Goal: Register for event/course: Register for event/course

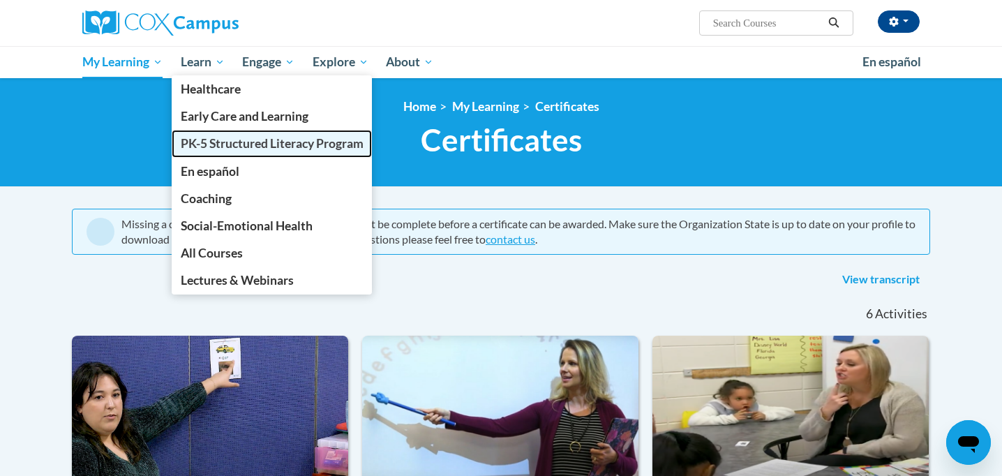
click at [240, 145] on span "PK-5 Structured Literacy Program" at bounding box center [272, 143] width 183 height 15
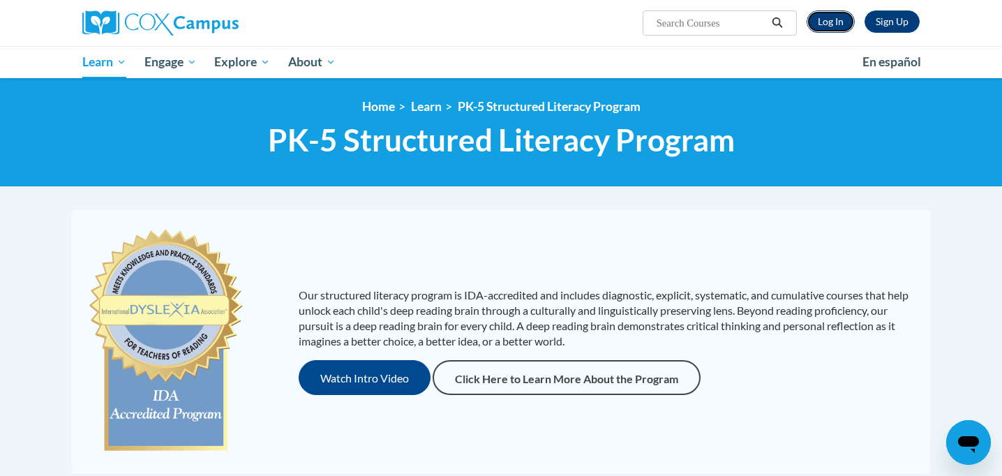
click at [848, 19] on link "Log In" at bounding box center [831, 21] width 48 height 22
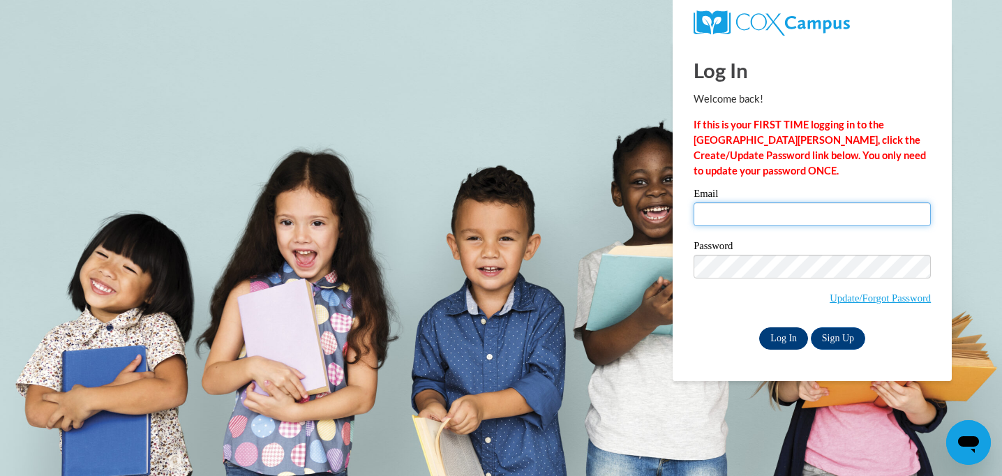
type input "laschroede@waukesha.k12.wi.us"
click at [792, 341] on input "Log In" at bounding box center [784, 338] width 49 height 22
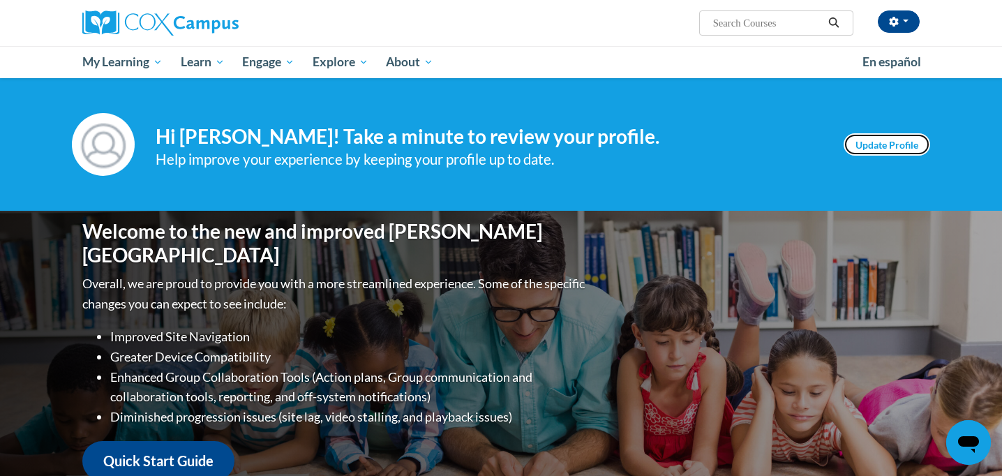
click at [878, 151] on link "Update Profile" at bounding box center [887, 144] width 87 height 22
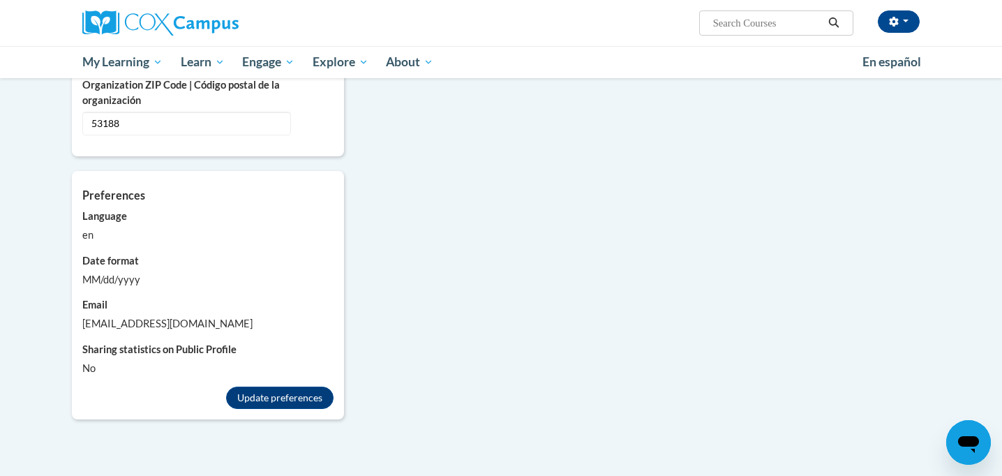
scroll to position [1145, 0]
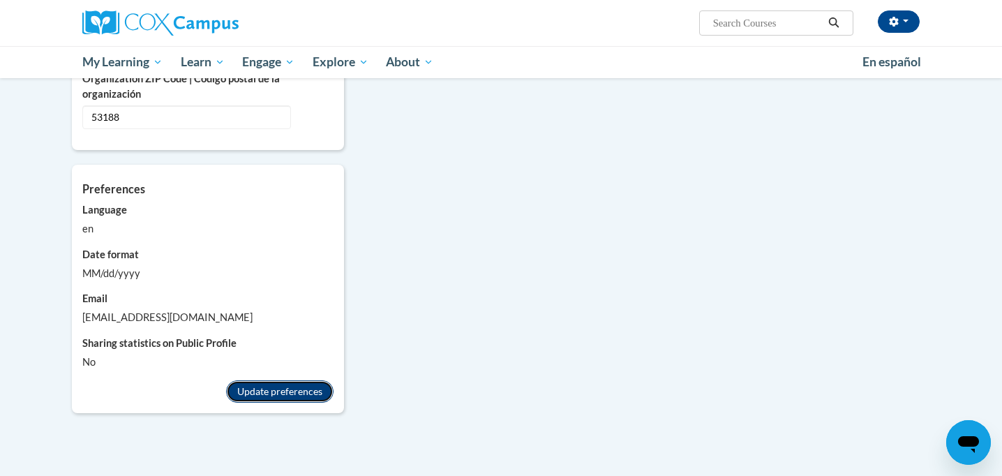
click at [284, 380] on button "Update preferences" at bounding box center [280, 391] width 108 height 22
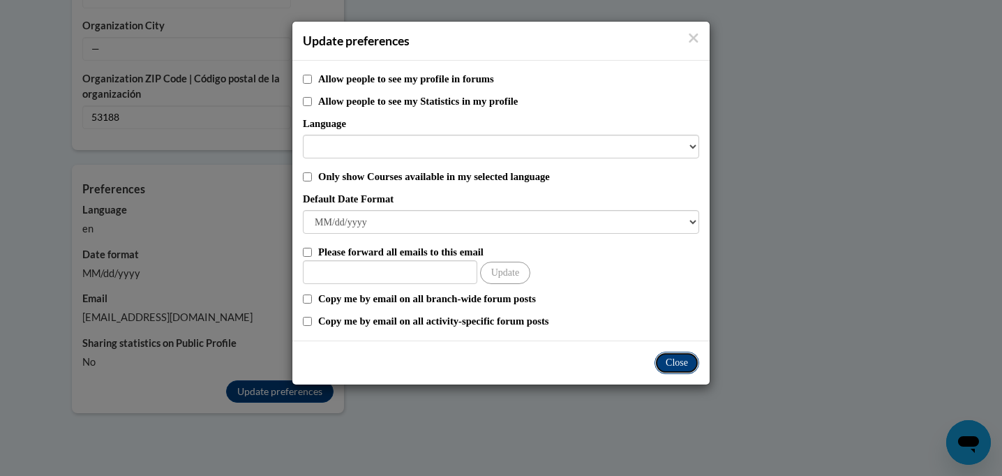
click at [672, 359] on button "Close" at bounding box center [677, 363] width 45 height 22
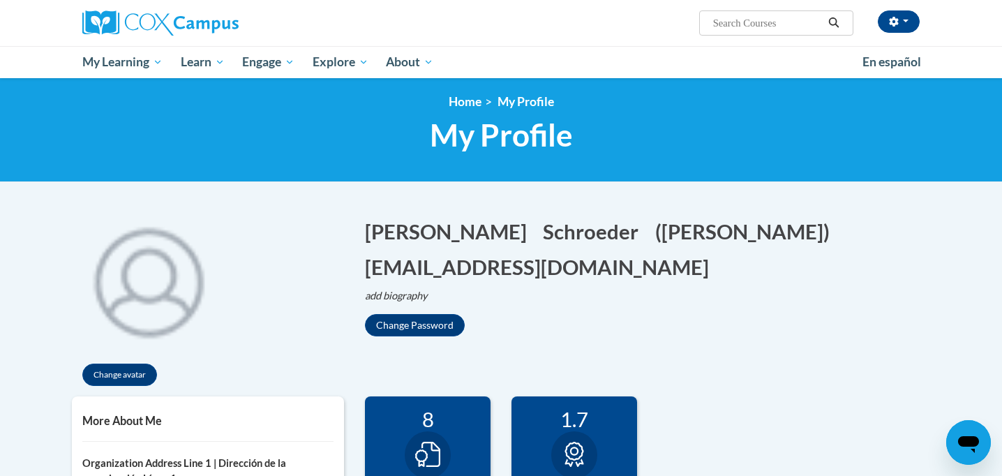
scroll to position [0, 0]
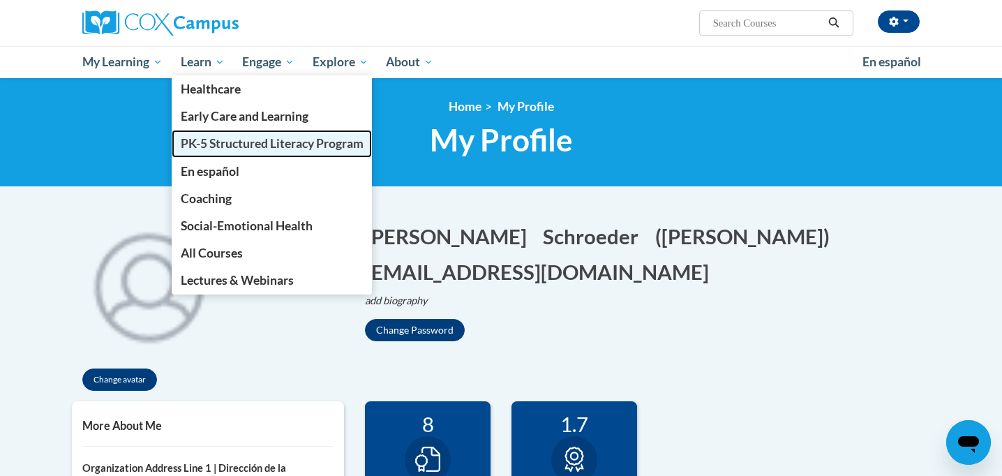
click at [239, 142] on span "PK-5 Structured Literacy Program" at bounding box center [272, 143] width 183 height 15
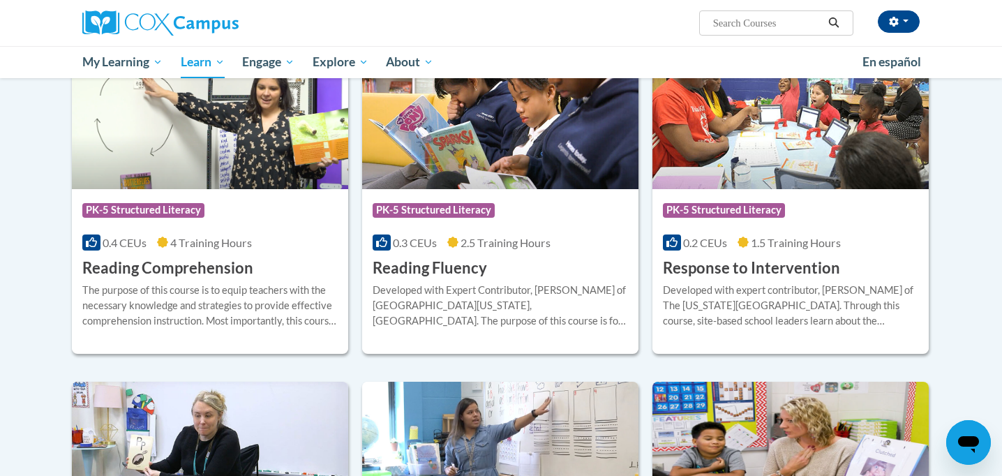
scroll to position [1204, 0]
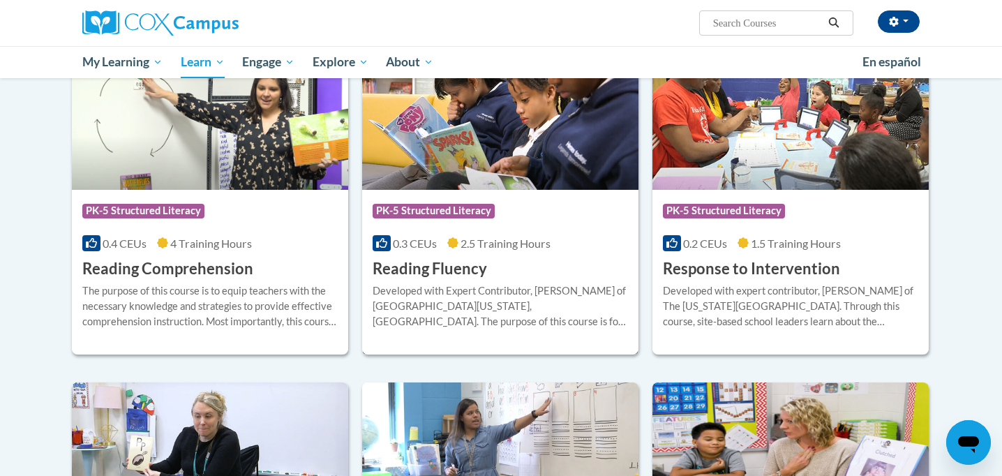
click at [454, 238] on icon at bounding box center [452, 243] width 11 height 11
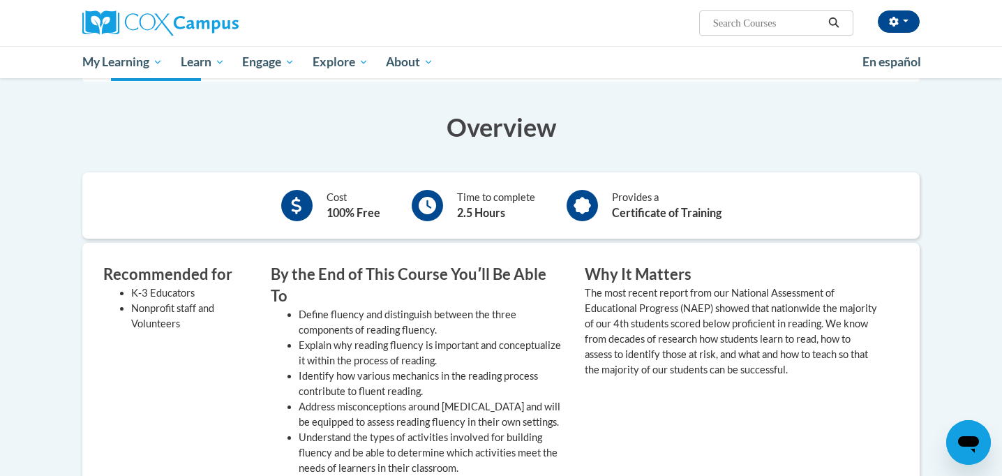
scroll to position [229, 0]
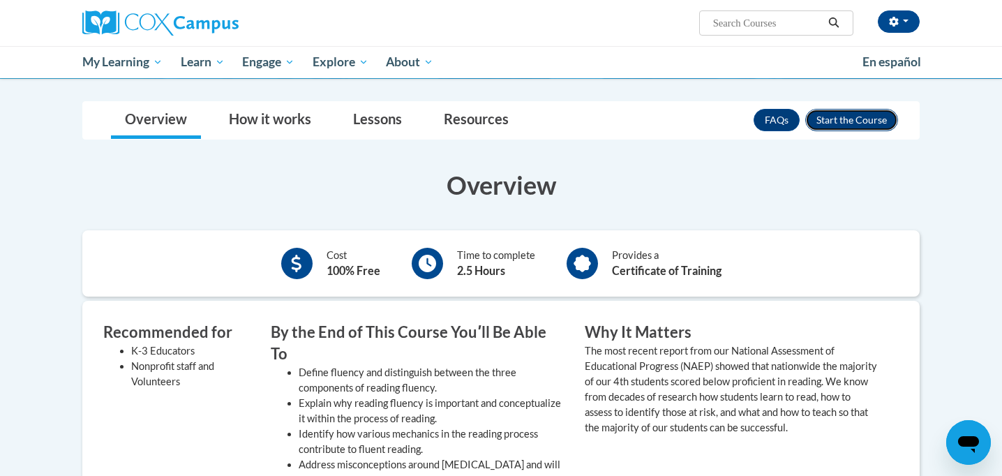
click at [850, 109] on button "Enroll" at bounding box center [852, 120] width 93 height 22
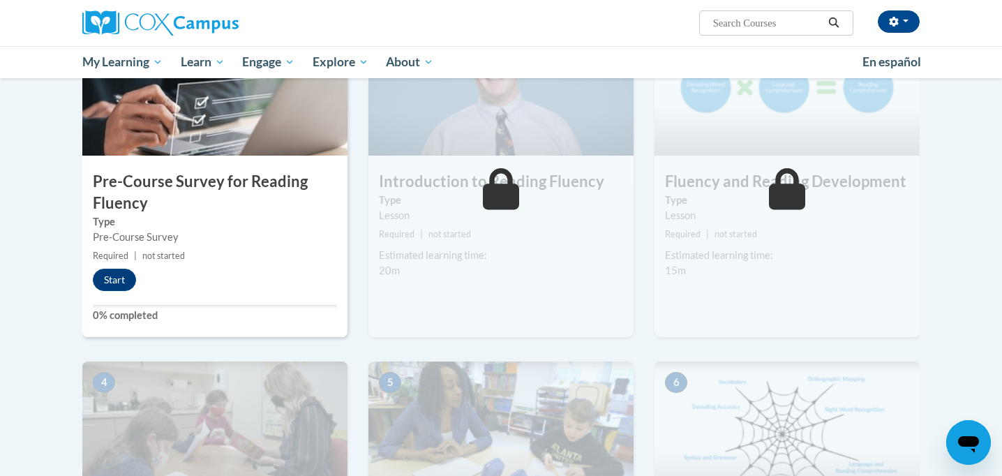
scroll to position [342, 0]
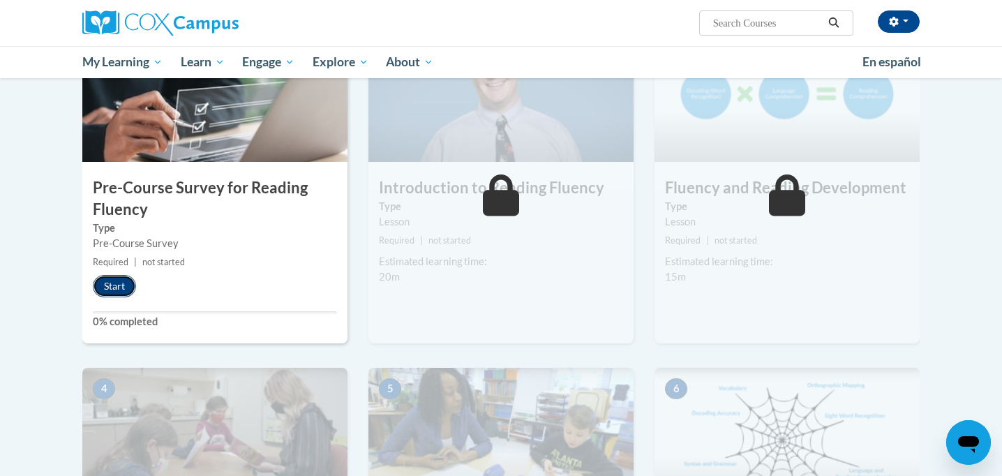
click at [112, 288] on button "Start" at bounding box center [114, 286] width 43 height 22
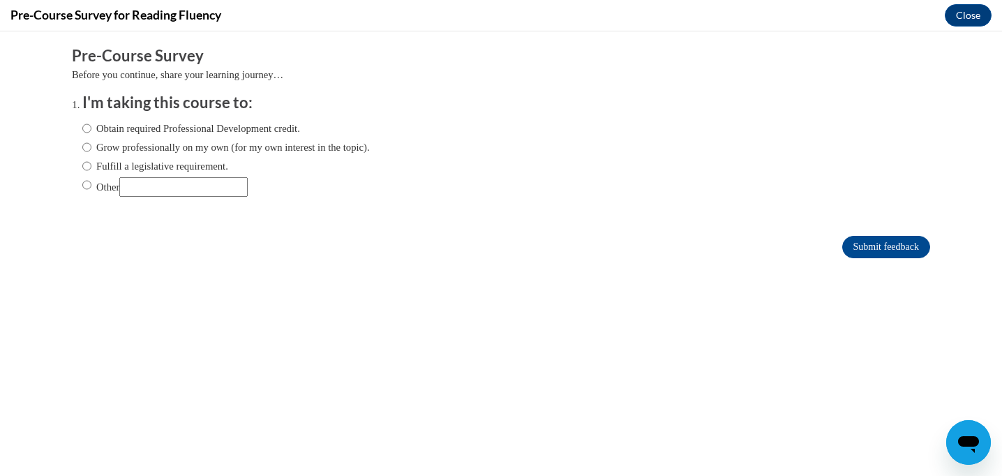
scroll to position [0, 0]
click at [85, 129] on input "Obtain required Professional Development credit." at bounding box center [86, 128] width 9 height 15
radio input "true"
click at [891, 243] on input "Submit feedback" at bounding box center [887, 247] width 88 height 22
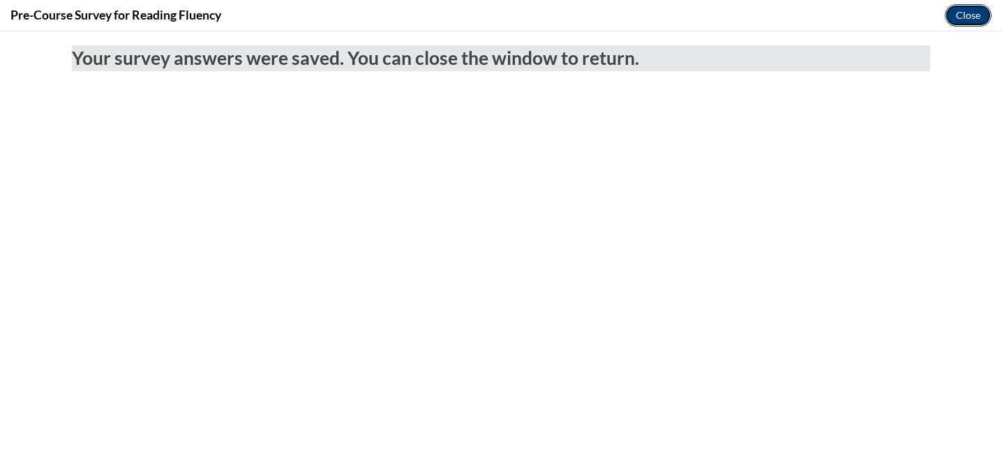
click at [973, 22] on button "Close" at bounding box center [968, 15] width 47 height 22
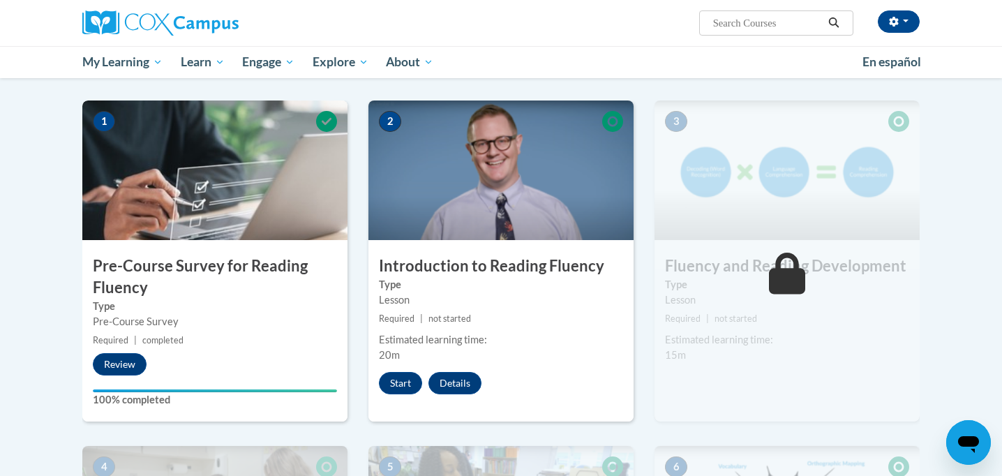
scroll to position [263, 0]
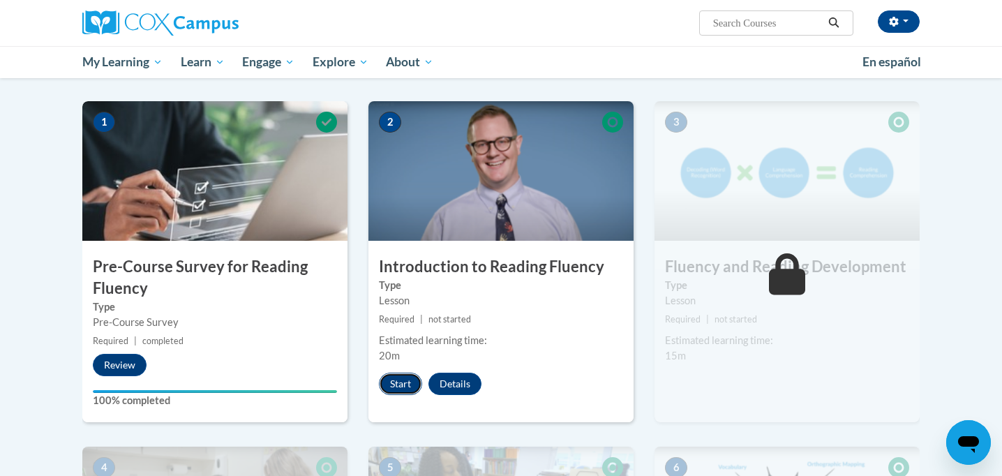
click at [399, 382] on button "Start" at bounding box center [400, 384] width 43 height 22
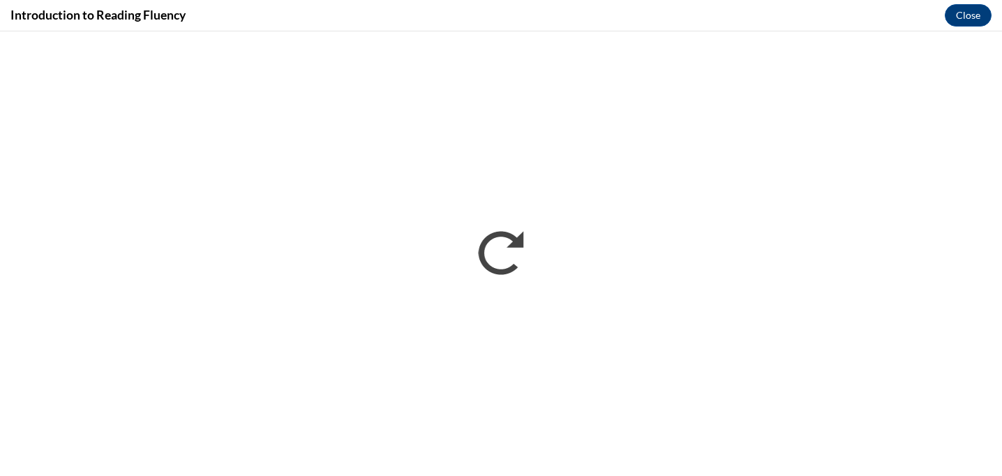
scroll to position [0, 0]
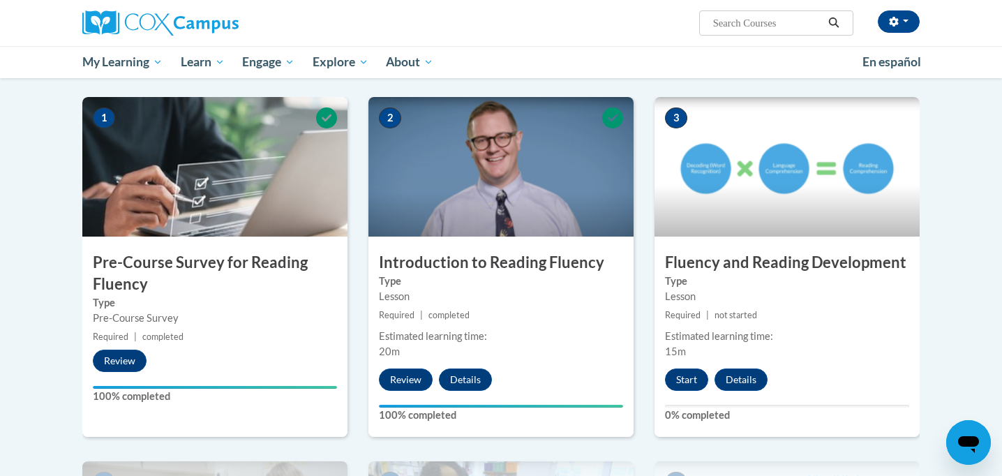
scroll to position [272, 0]
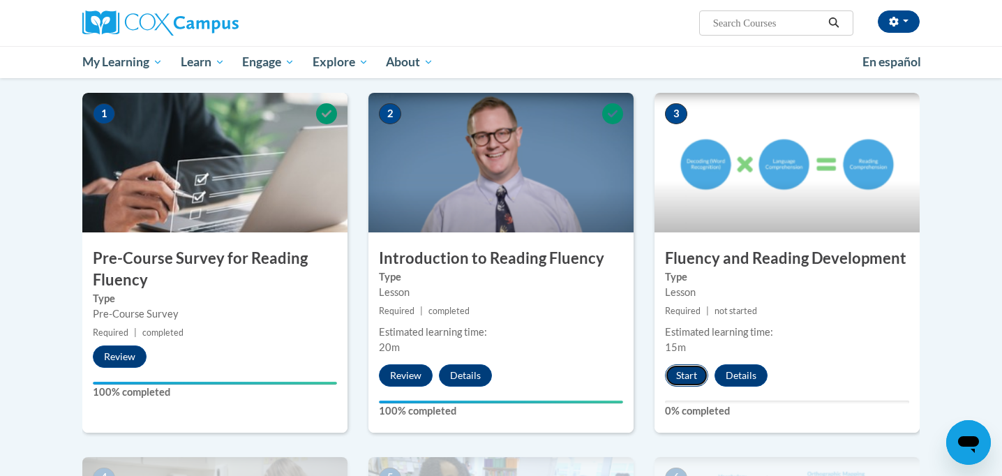
click at [692, 378] on button "Start" at bounding box center [686, 375] width 43 height 22
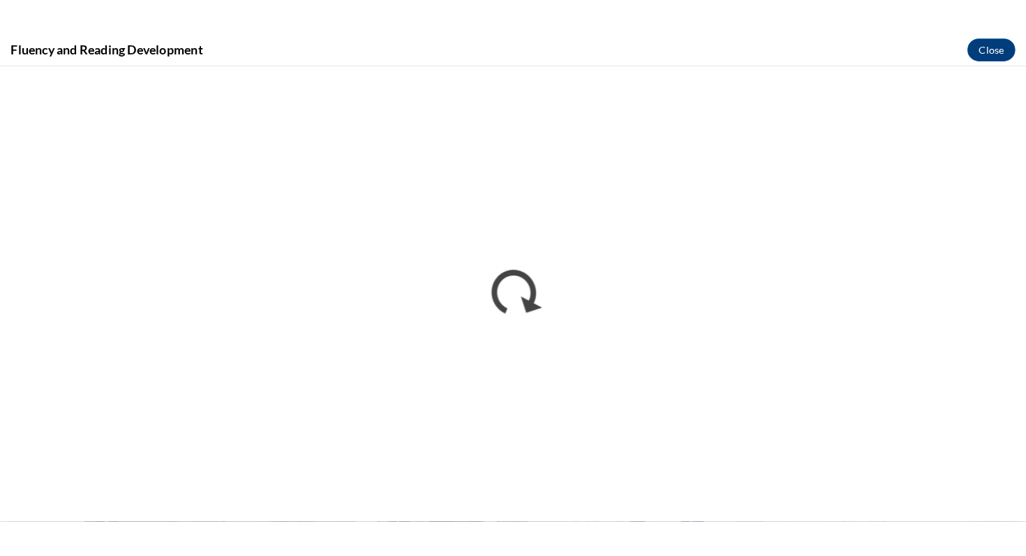
scroll to position [0, 0]
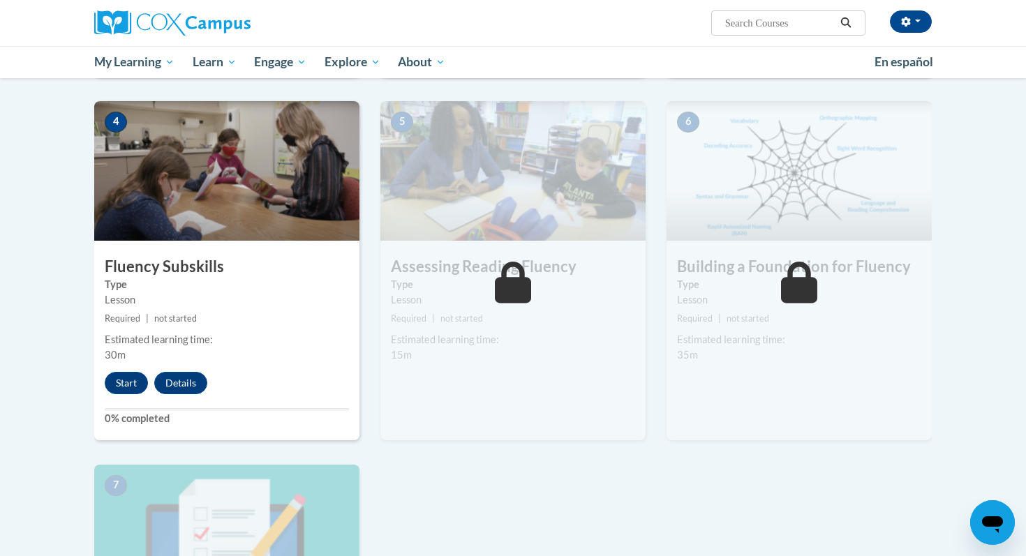
scroll to position [628, 0]
click at [137, 382] on button "Start" at bounding box center [126, 382] width 43 height 22
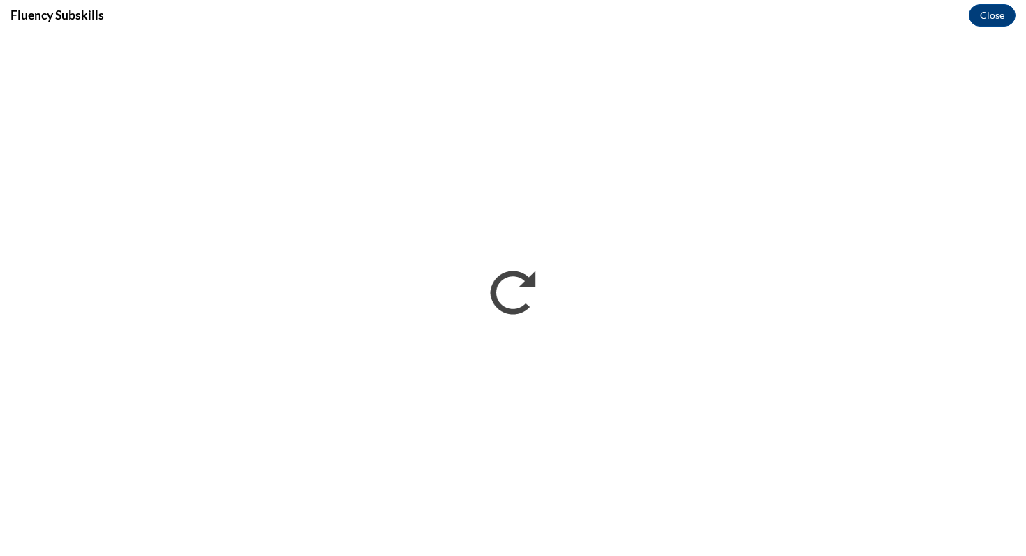
scroll to position [0, 0]
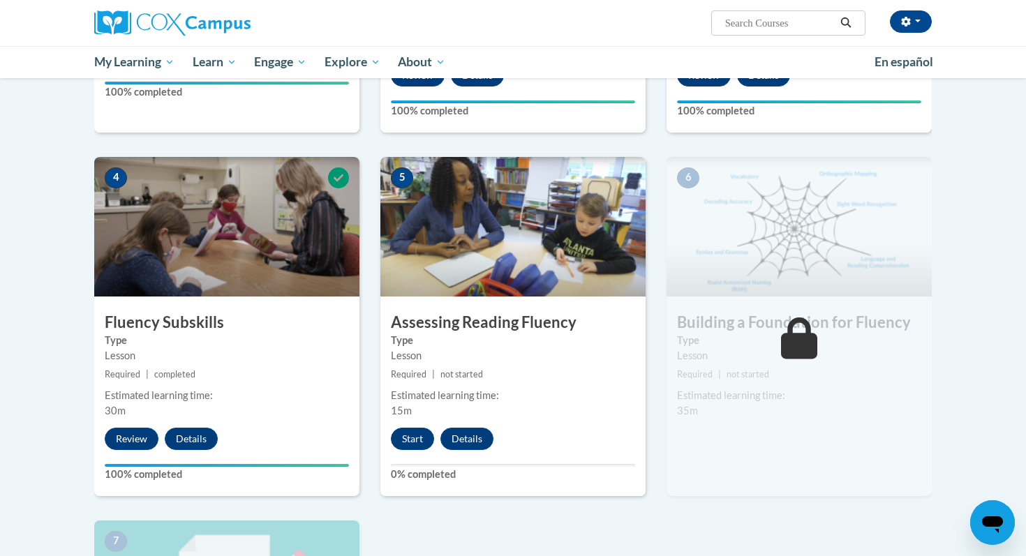
scroll to position [619, 0]
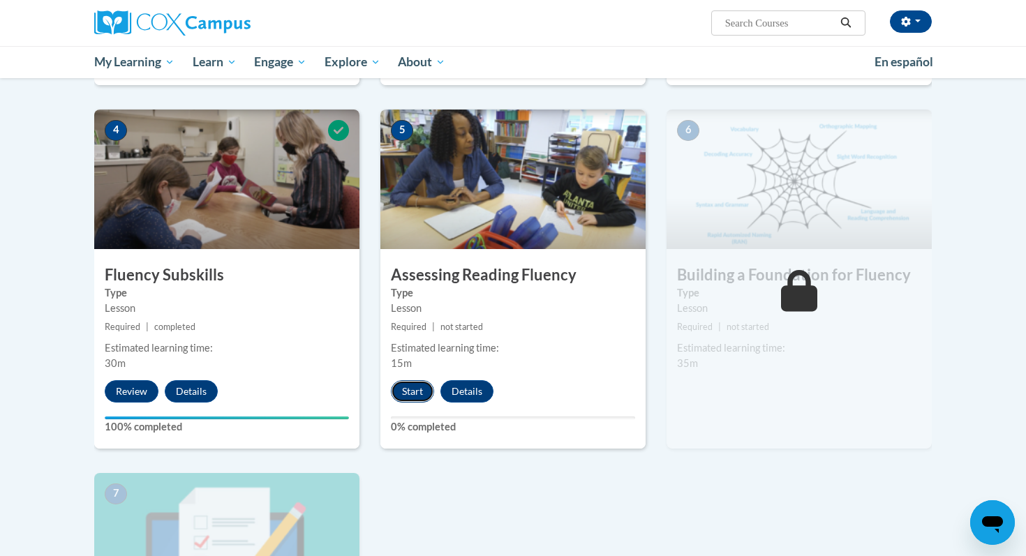
click at [405, 387] on button "Start" at bounding box center [412, 391] width 43 height 22
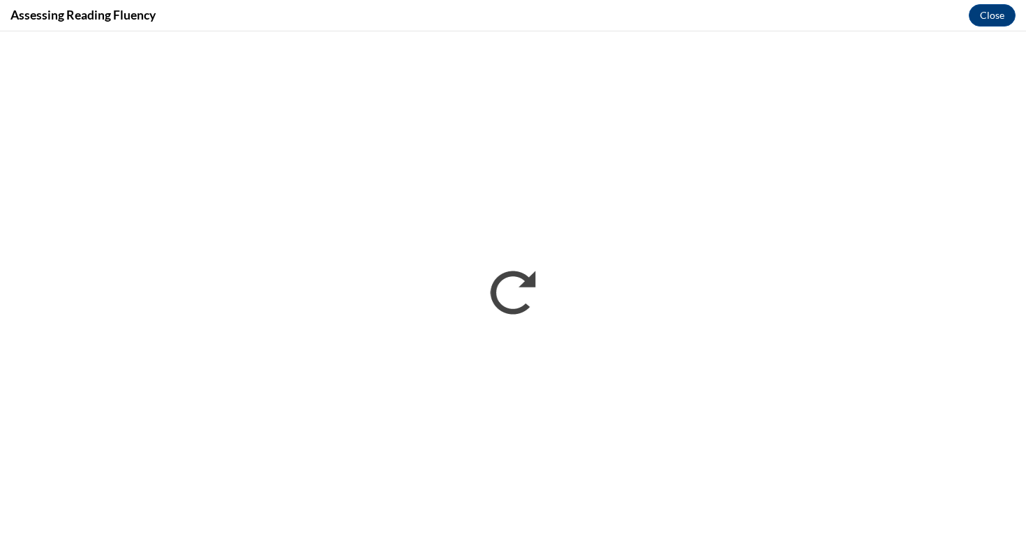
scroll to position [0, 0]
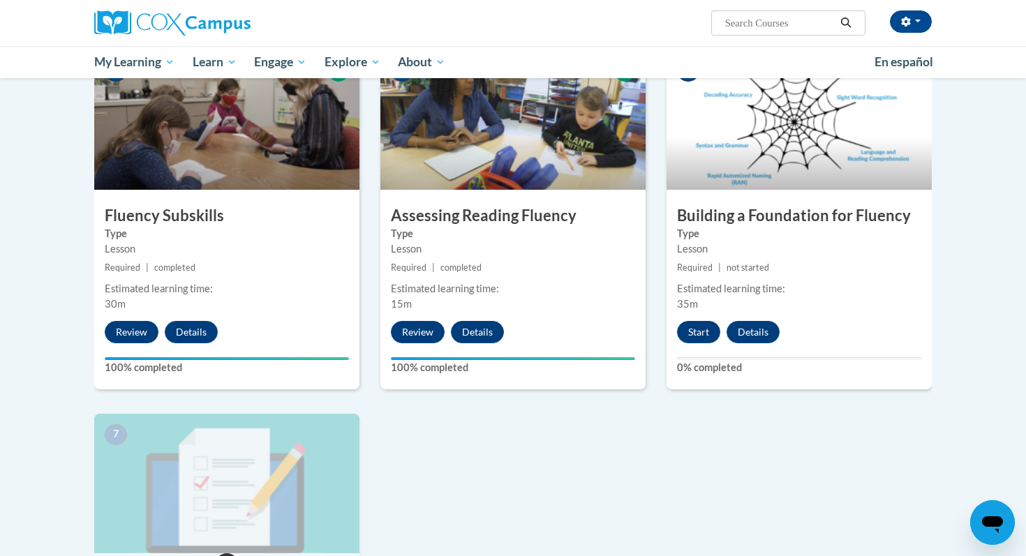
scroll to position [681, 0]
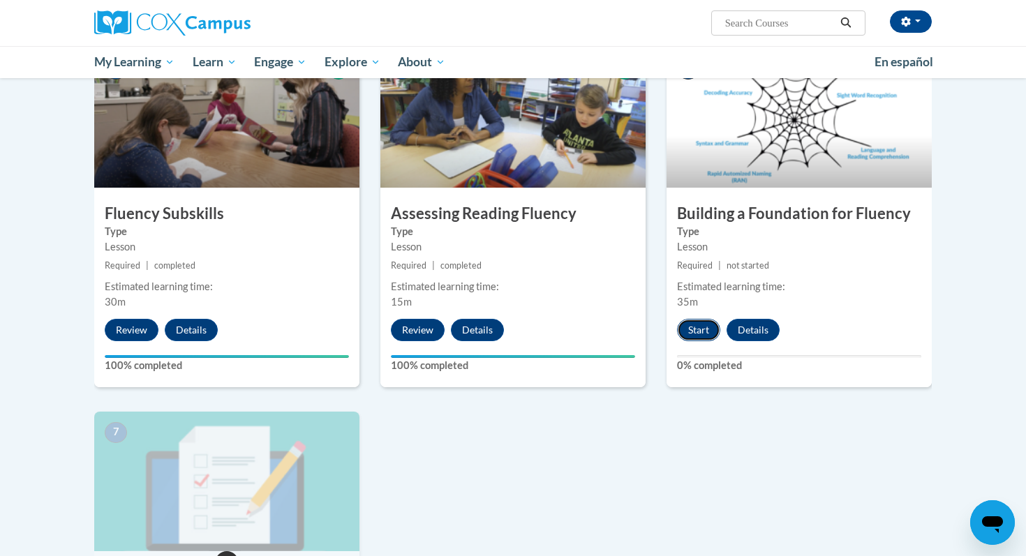
click at [702, 334] on button "Start" at bounding box center [698, 330] width 43 height 22
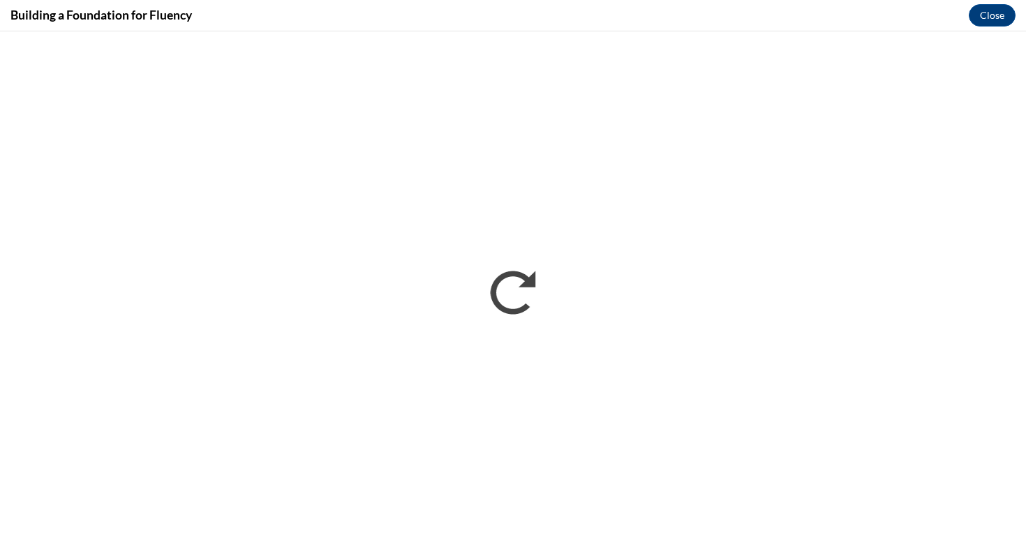
scroll to position [0, 0]
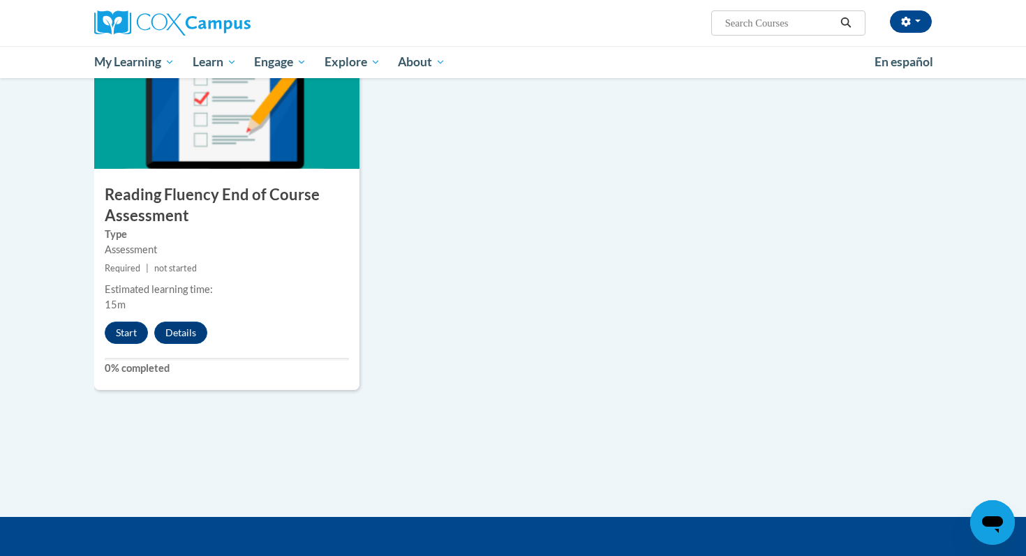
scroll to position [1062, 0]
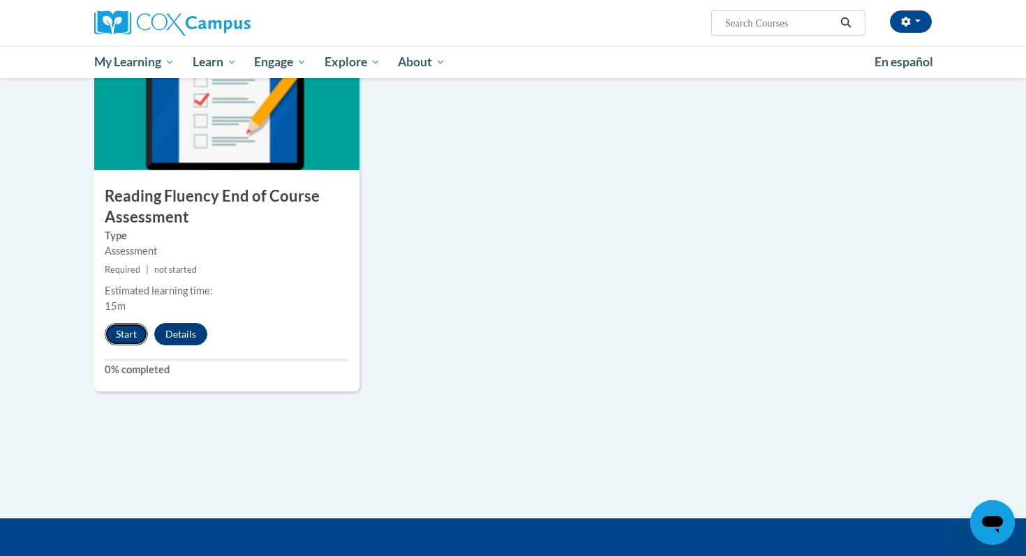
click at [130, 330] on button "Start" at bounding box center [126, 334] width 43 height 22
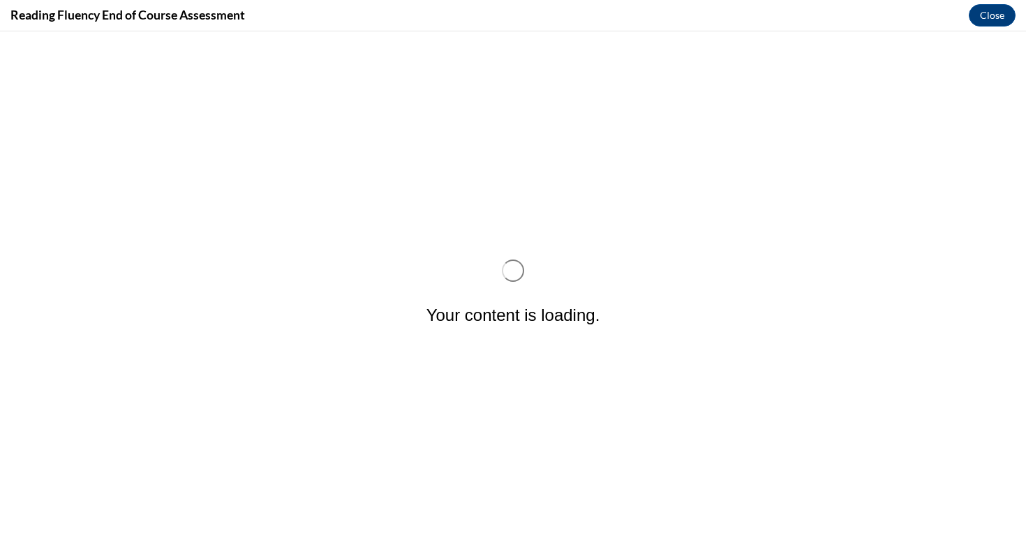
scroll to position [0, 0]
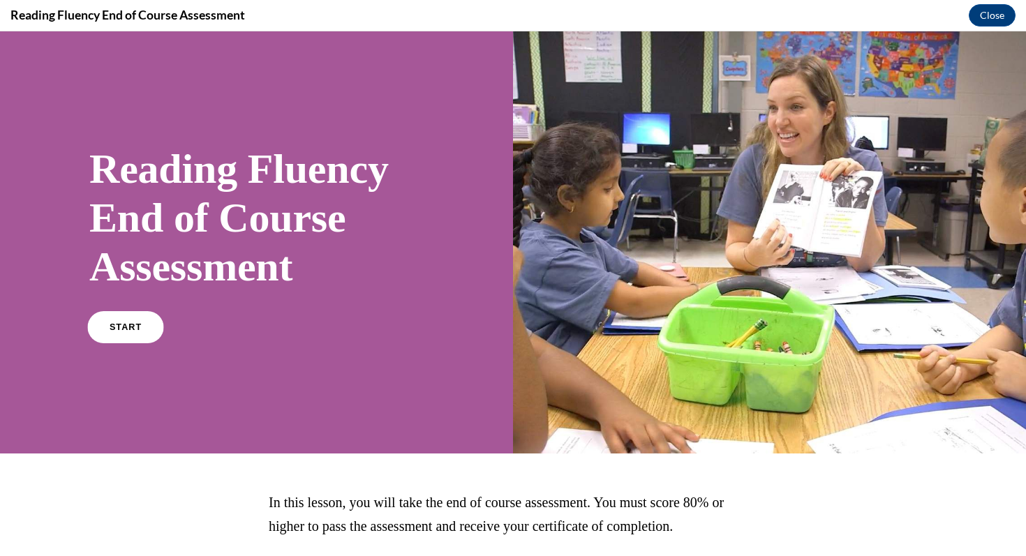
click at [114, 331] on span "START" at bounding box center [126, 328] width 32 height 10
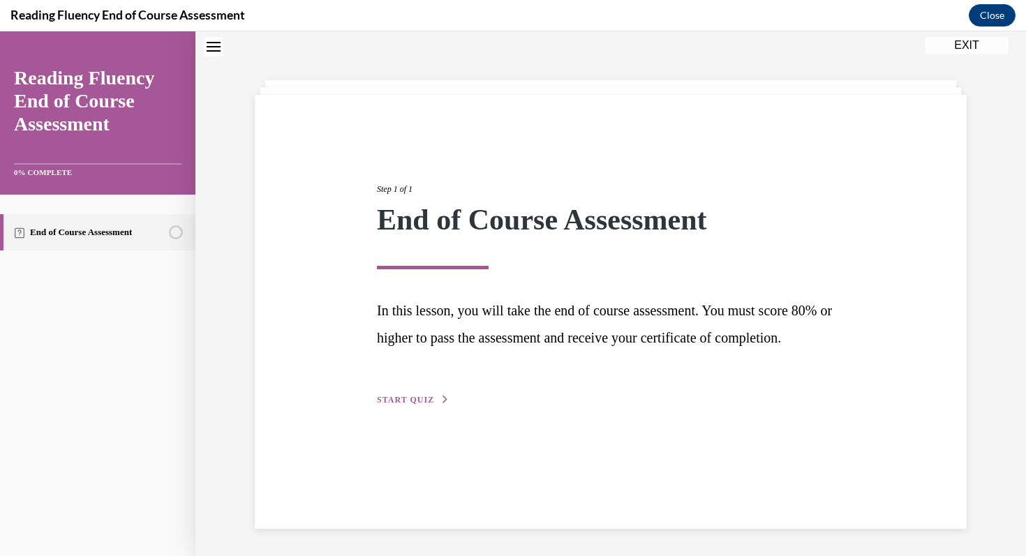
scroll to position [44, 0]
click at [420, 404] on span "START QUIZ" at bounding box center [405, 399] width 57 height 10
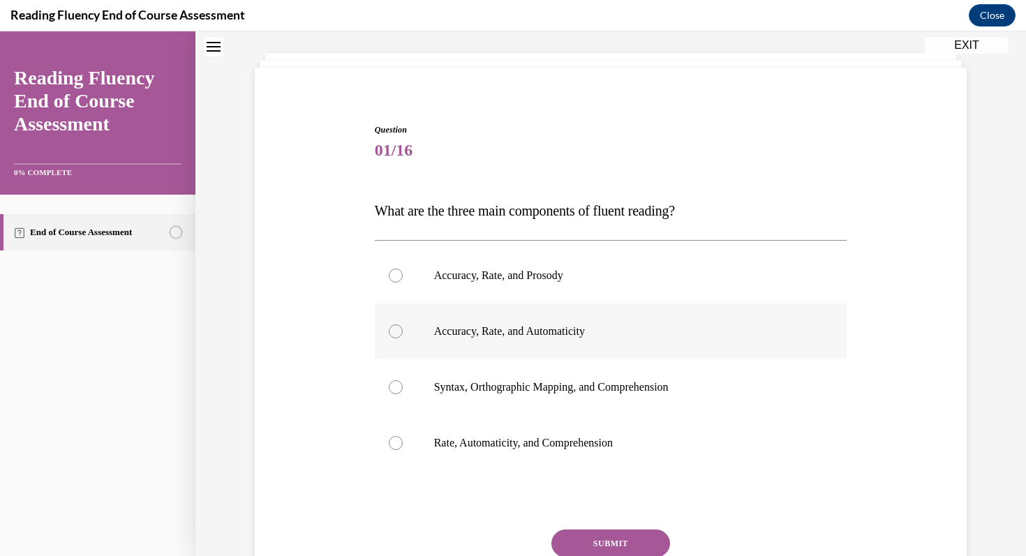
scroll to position [77, 0]
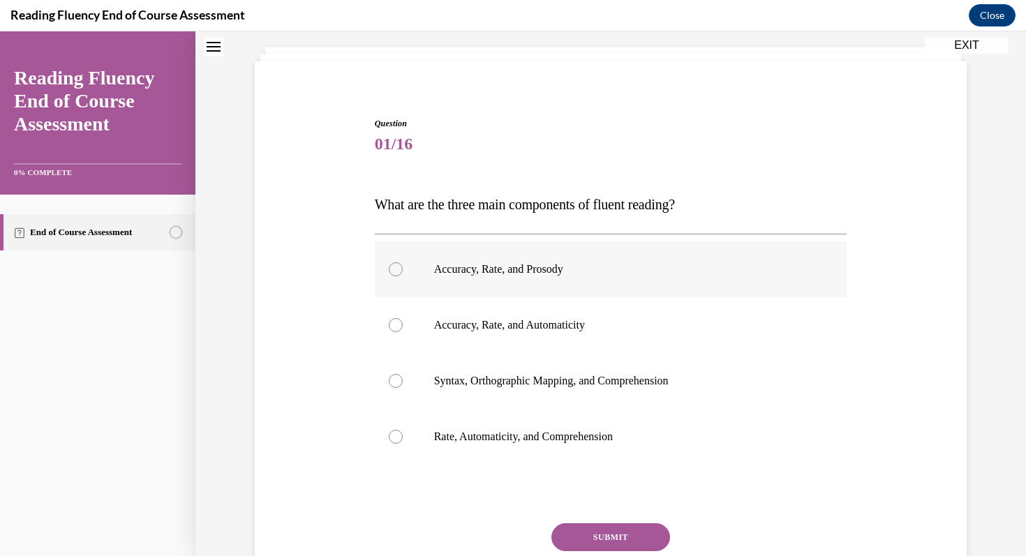
click at [397, 269] on div at bounding box center [396, 269] width 14 height 14
click at [397, 269] on input "Accuracy, Rate, and Prosody" at bounding box center [396, 269] width 14 height 14
radio input "true"
click at [599, 535] on button "SUBMIT" at bounding box center [610, 538] width 119 height 28
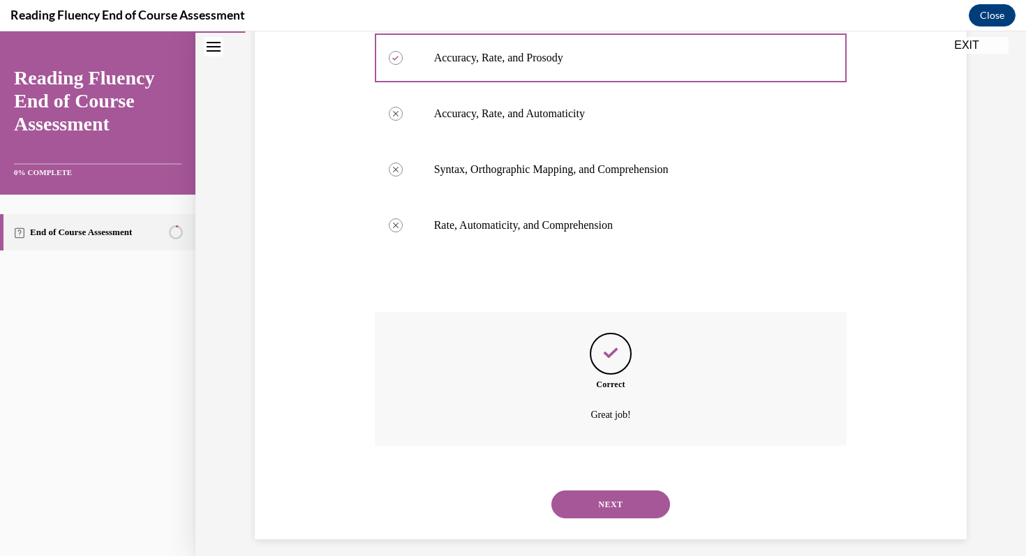
scroll to position [299, 0]
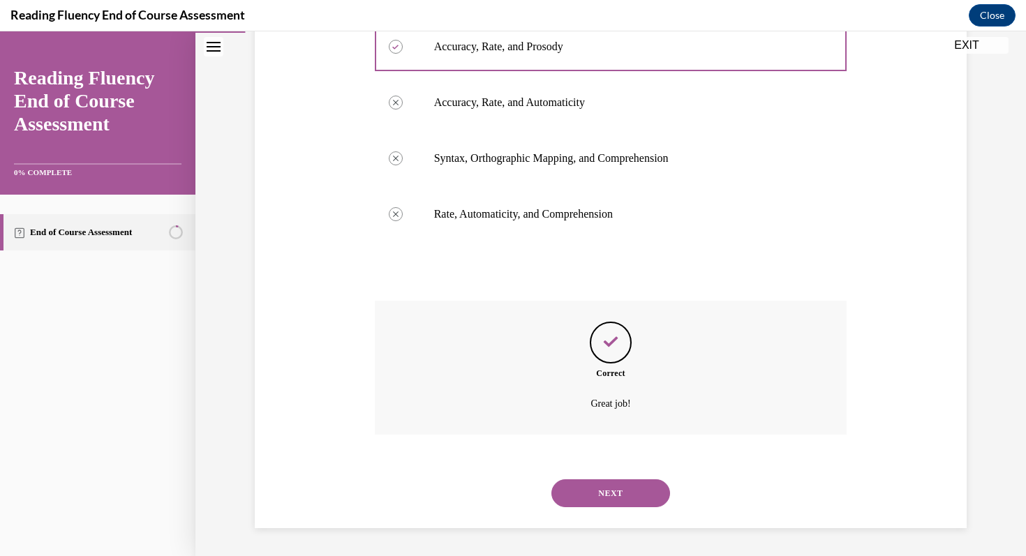
click at [625, 492] on button "NEXT" at bounding box center [610, 494] width 119 height 28
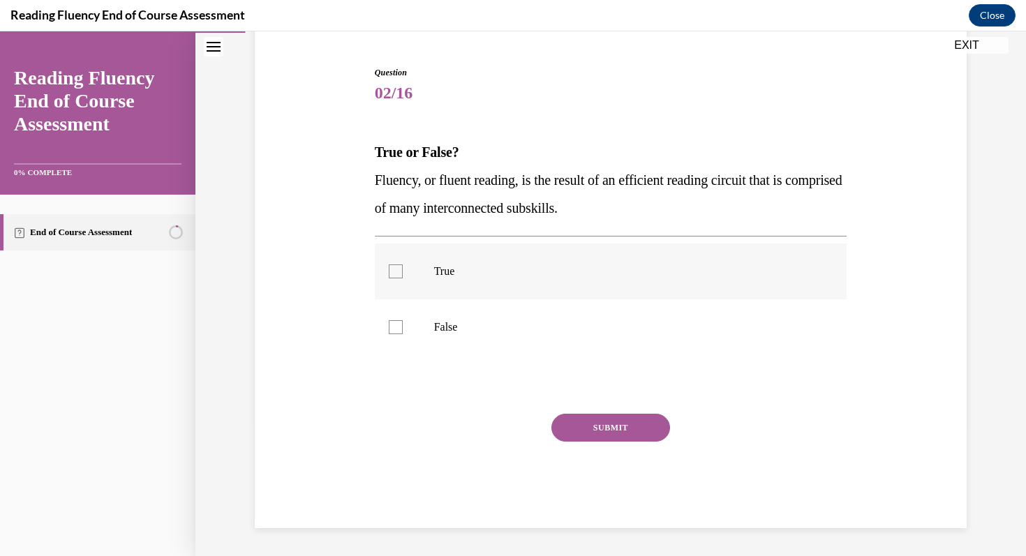
click at [400, 269] on div at bounding box center [396, 272] width 14 height 14
click at [400, 269] on input "True" at bounding box center [396, 272] width 14 height 14
checkbox input "true"
click at [616, 424] on button "SUBMIT" at bounding box center [610, 428] width 119 height 28
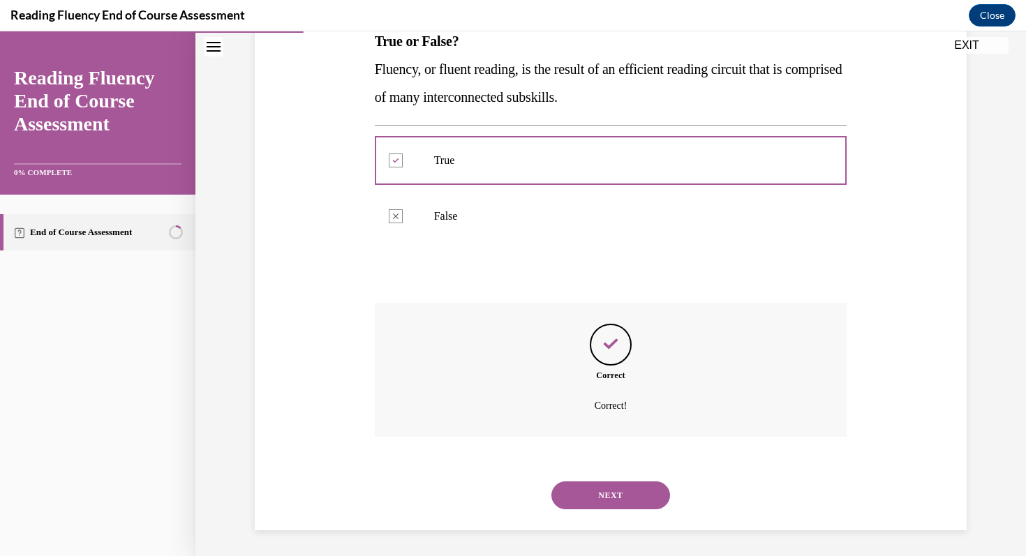
scroll to position [241, 0]
click at [607, 497] on button "NEXT" at bounding box center [610, 494] width 119 height 28
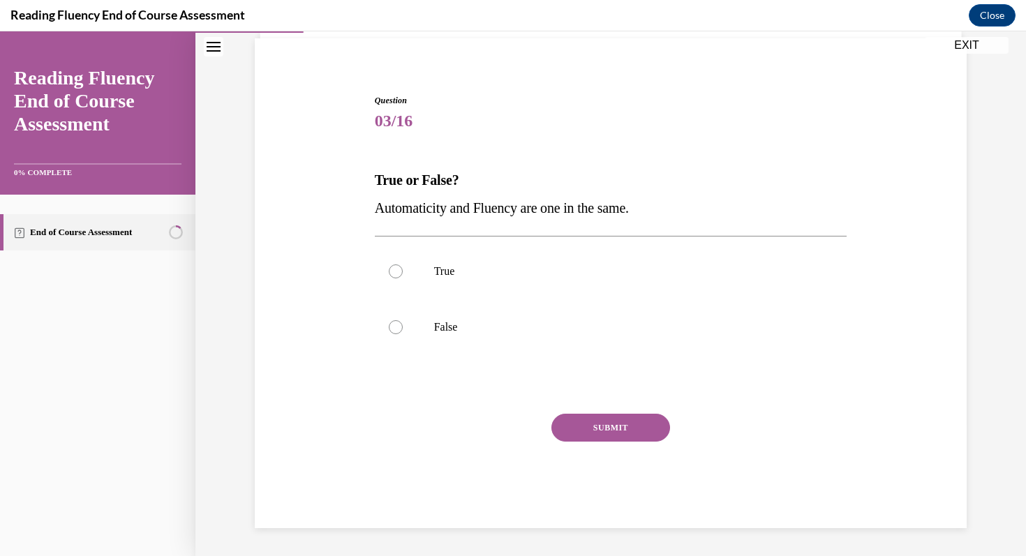
scroll to position [100, 0]
click at [399, 327] on div at bounding box center [396, 327] width 14 height 14
click at [399, 327] on input "False" at bounding box center [396, 327] width 14 height 14
radio input "true"
click at [615, 429] on button "SUBMIT" at bounding box center [610, 428] width 119 height 28
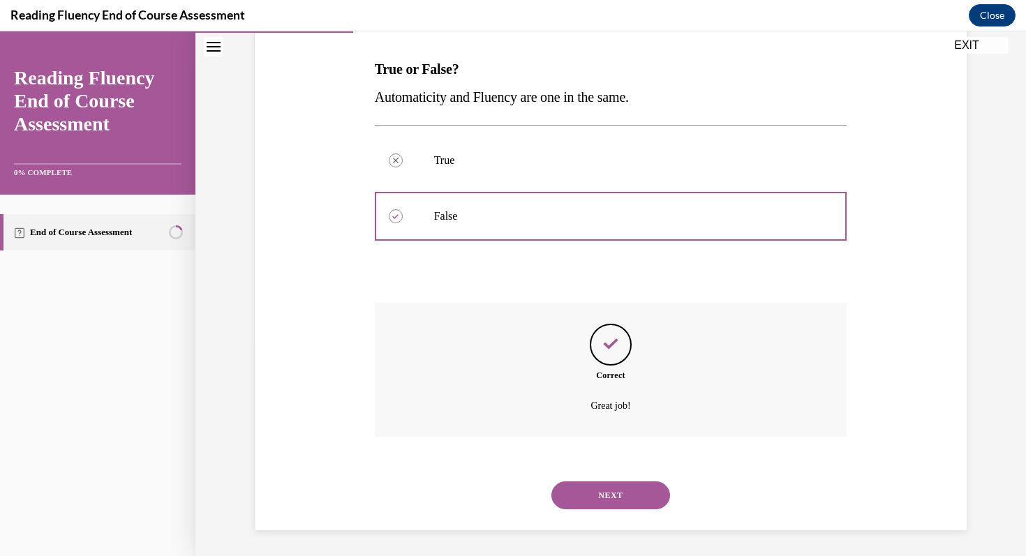
scroll to position [213, 0]
click at [615, 493] on button "NEXT" at bounding box center [610, 494] width 119 height 28
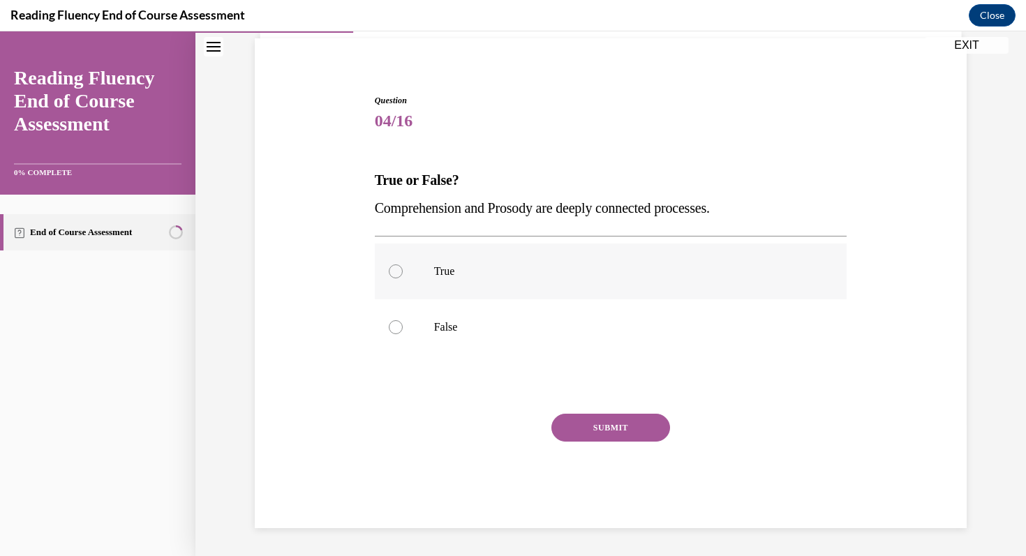
click at [392, 266] on div at bounding box center [396, 272] width 14 height 14
click at [392, 266] on input "True" at bounding box center [396, 272] width 14 height 14
radio input "true"
click at [612, 433] on button "SUBMIT" at bounding box center [610, 428] width 119 height 28
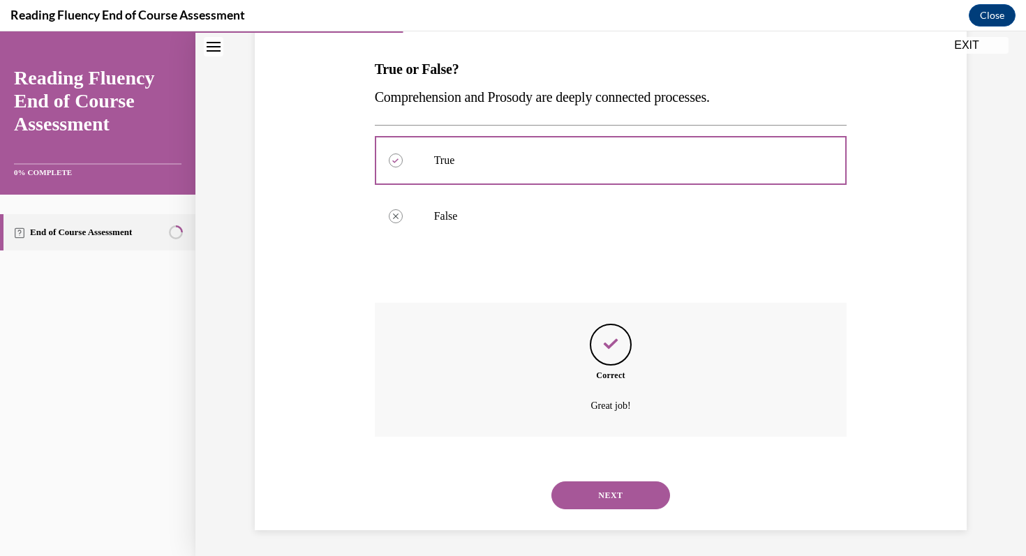
scroll to position [213, 0]
click at [621, 503] on button "NEXT" at bounding box center [610, 494] width 119 height 28
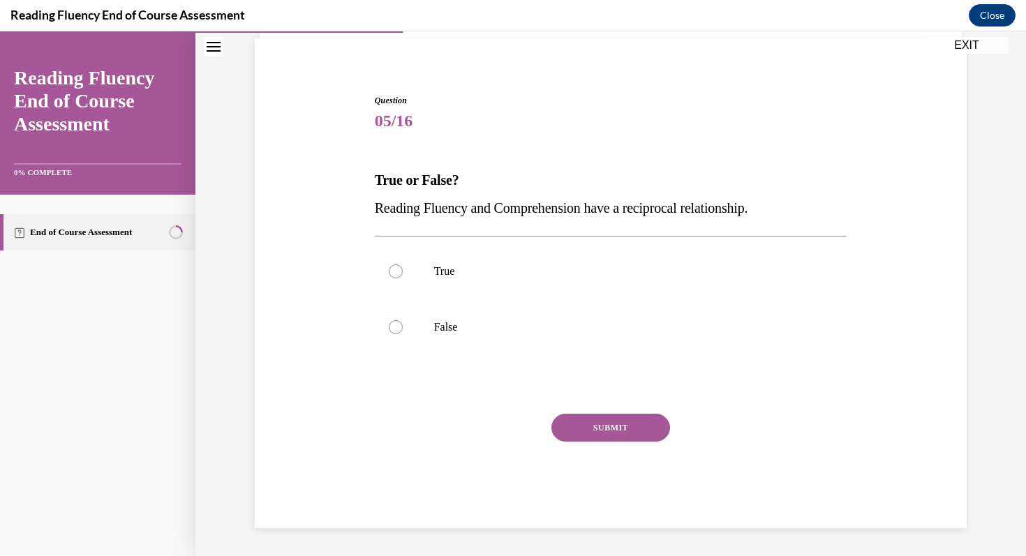
scroll to position [100, 0]
click at [398, 278] on label "True" at bounding box center [611, 272] width 473 height 56
click at [398, 278] on input "True" at bounding box center [396, 272] width 14 height 14
radio input "true"
click at [578, 417] on button "SUBMIT" at bounding box center [610, 428] width 119 height 28
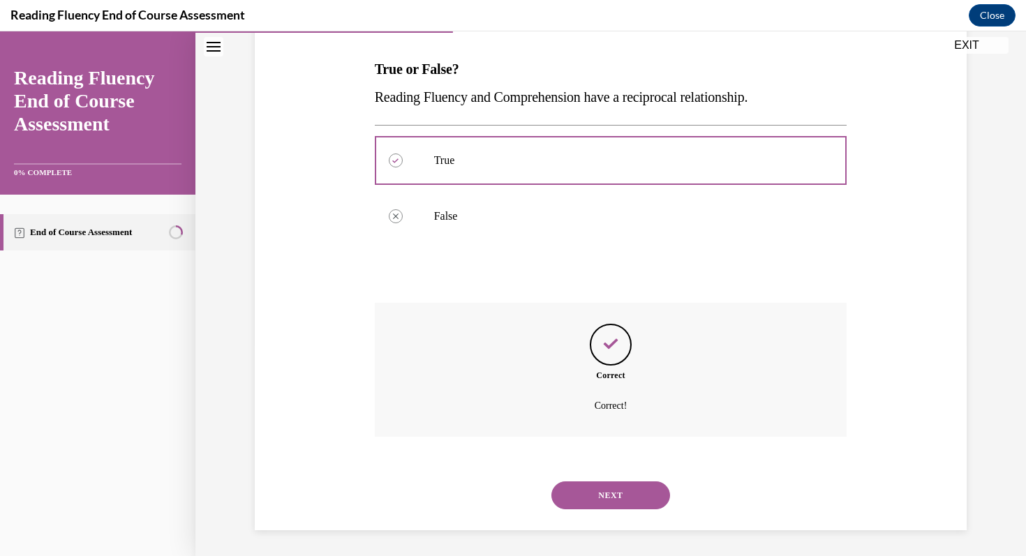
scroll to position [213, 0]
click at [612, 491] on button "NEXT" at bounding box center [610, 494] width 119 height 28
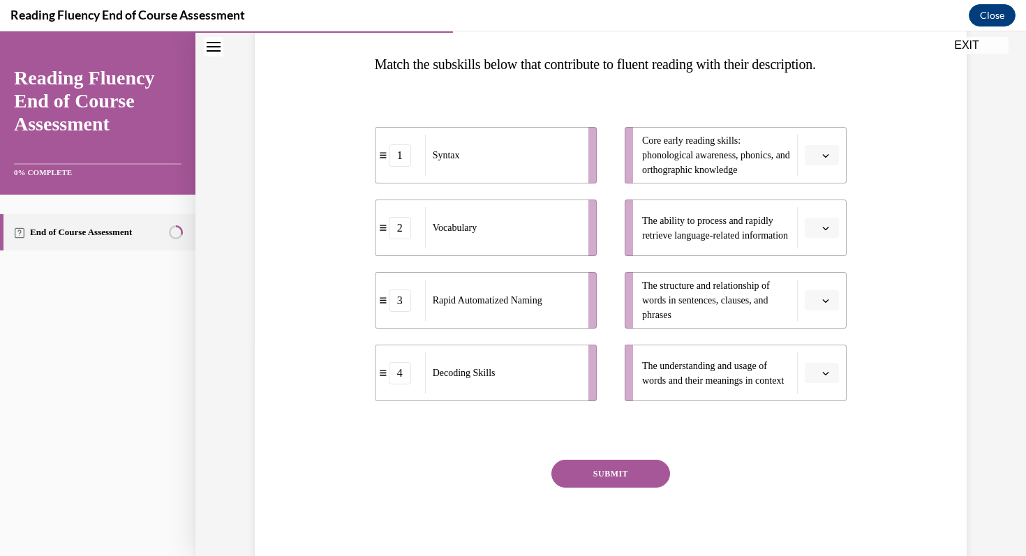
scroll to position [225, 0]
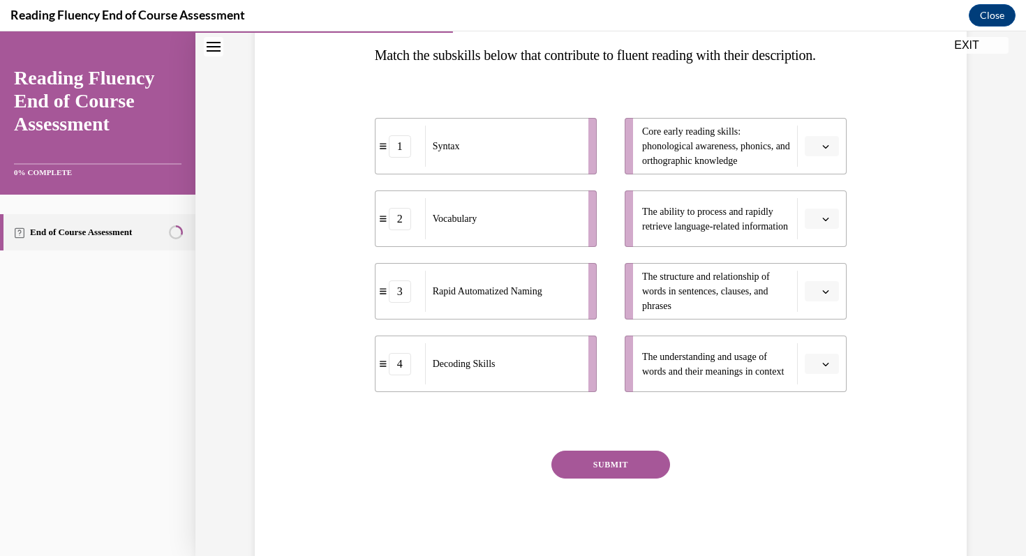
click at [823, 157] on button "button" at bounding box center [822, 146] width 34 height 21
click at [813, 260] on div "2" at bounding box center [820, 261] width 35 height 28
click at [835, 230] on button "button" at bounding box center [822, 219] width 34 height 21
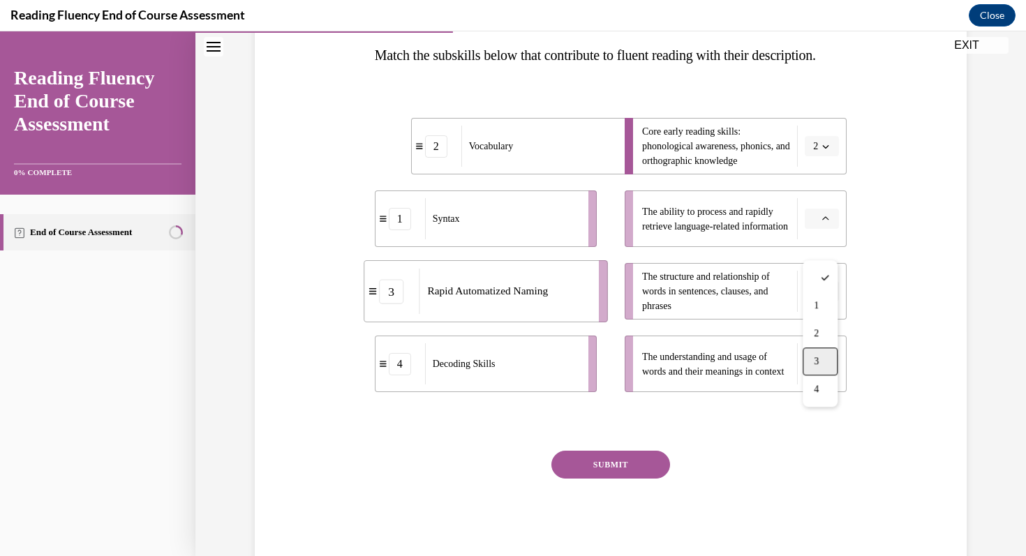
click at [822, 354] on div "3" at bounding box center [820, 362] width 35 height 28
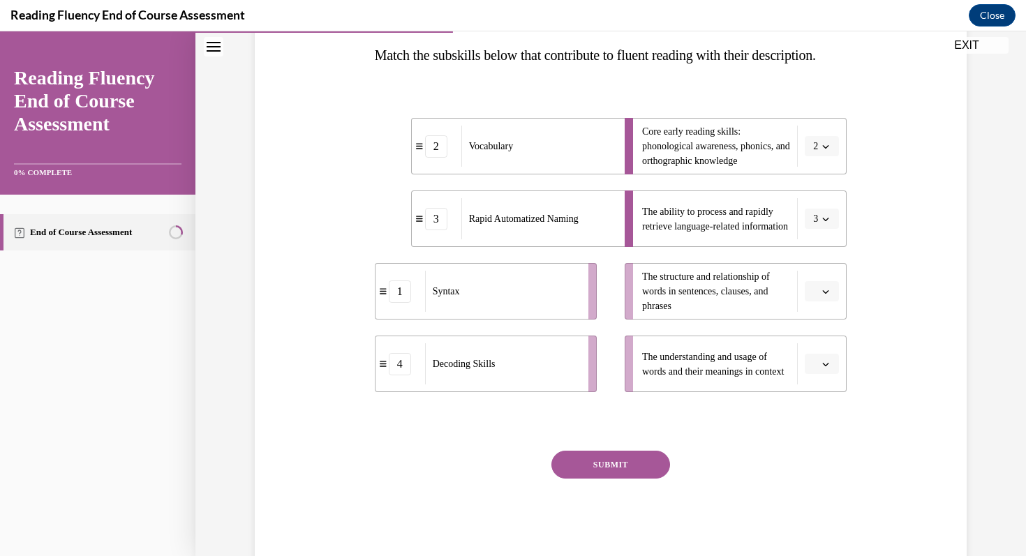
click at [831, 302] on button "button" at bounding box center [822, 291] width 34 height 21
click at [817, 379] on span "1" at bounding box center [816, 378] width 5 height 11
click at [826, 150] on icon "button" at bounding box center [825, 146] width 7 height 7
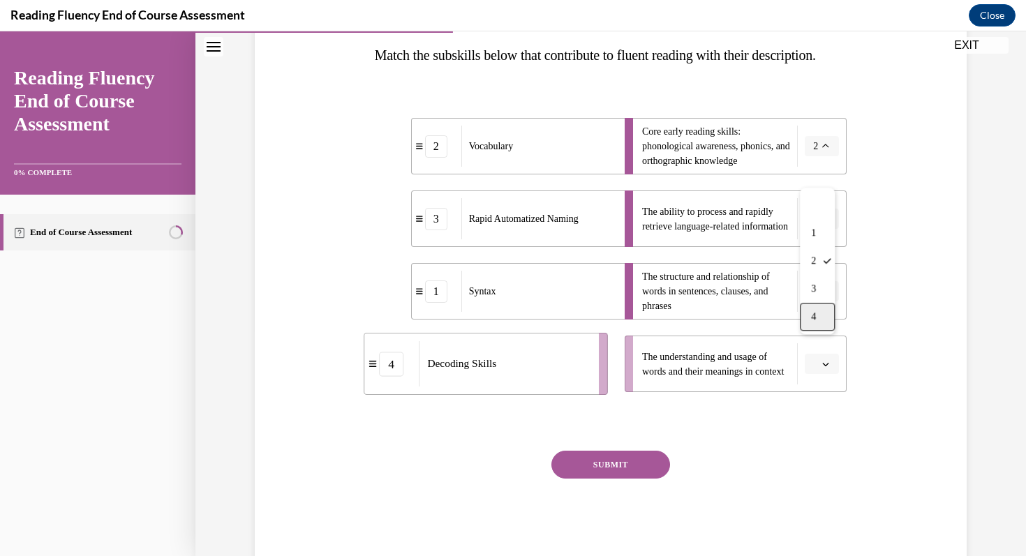
click at [817, 317] on div "4" at bounding box center [817, 317] width 35 height 28
click at [830, 375] on button "button" at bounding box center [822, 364] width 34 height 21
click at [824, 473] on div "2" at bounding box center [820, 479] width 35 height 28
click at [621, 479] on button "SUBMIT" at bounding box center [610, 465] width 119 height 28
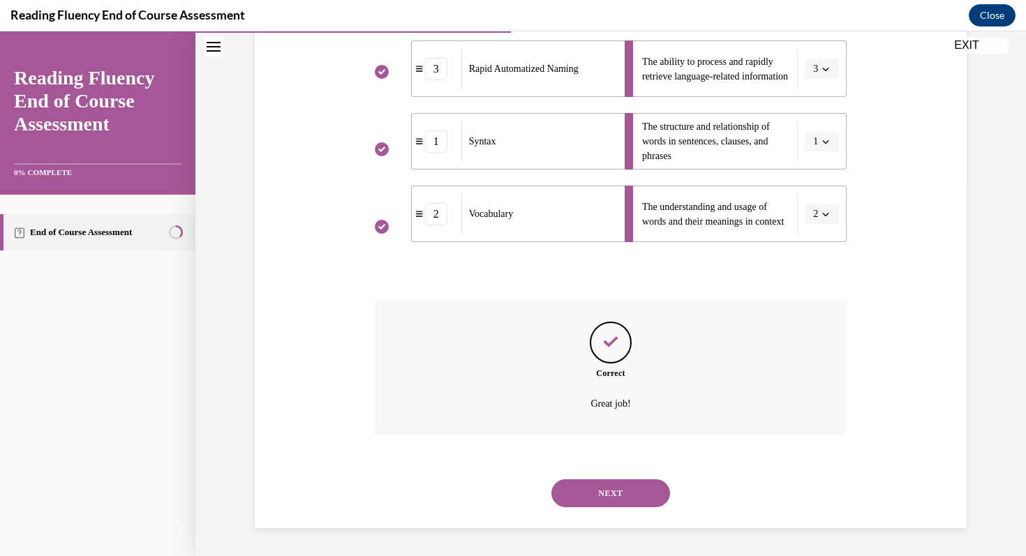
scroll to position [403, 0]
click at [608, 496] on button "NEXT" at bounding box center [610, 494] width 119 height 28
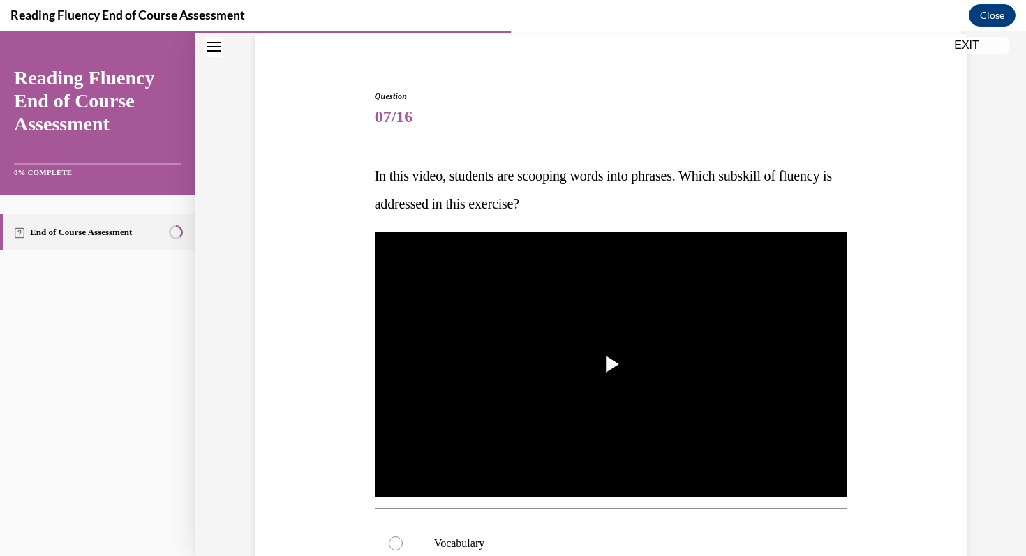
scroll to position [107, 0]
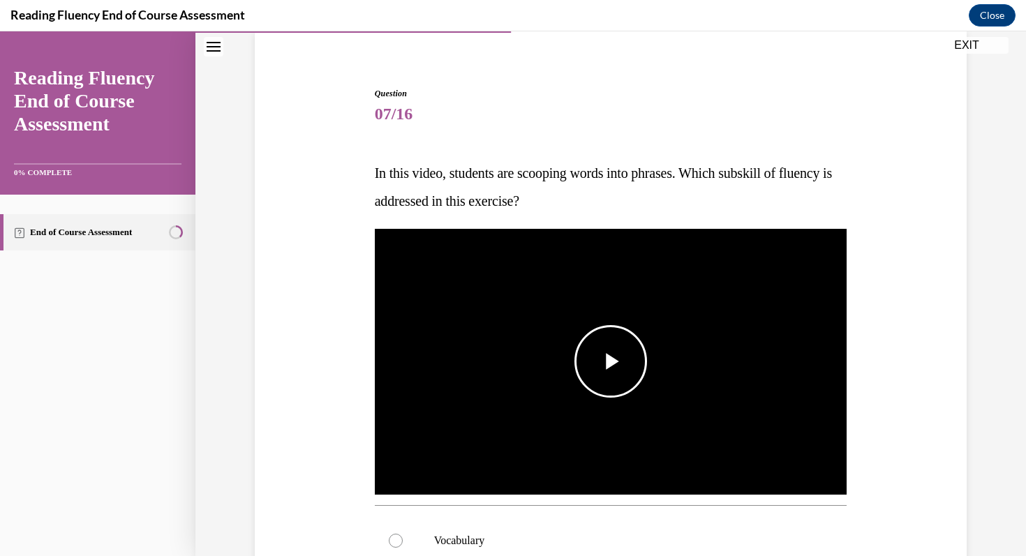
click at [611, 362] on span "Video player" at bounding box center [611, 362] width 0 height 0
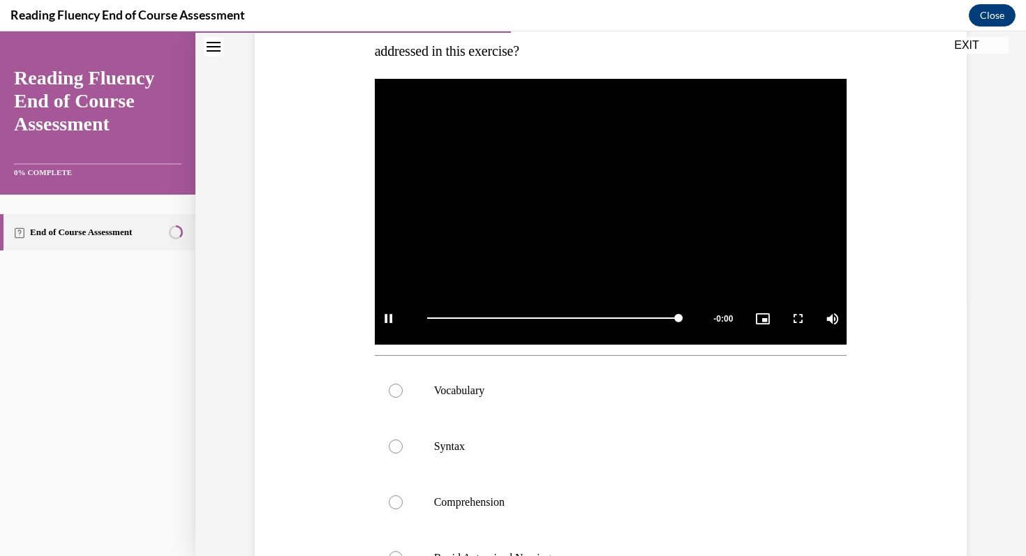
scroll to position [254, 0]
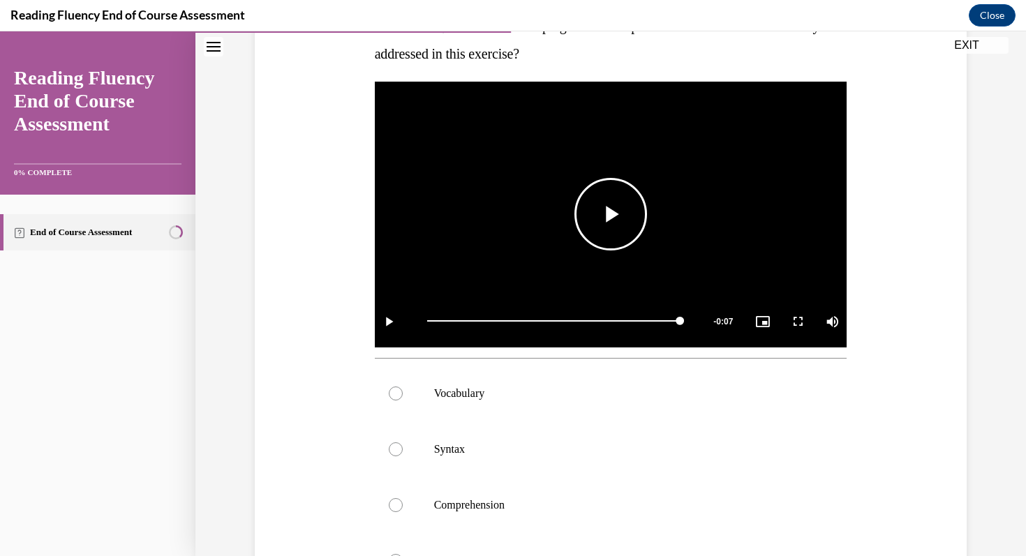
click at [611, 214] on span "Video player" at bounding box center [611, 214] width 0 height 0
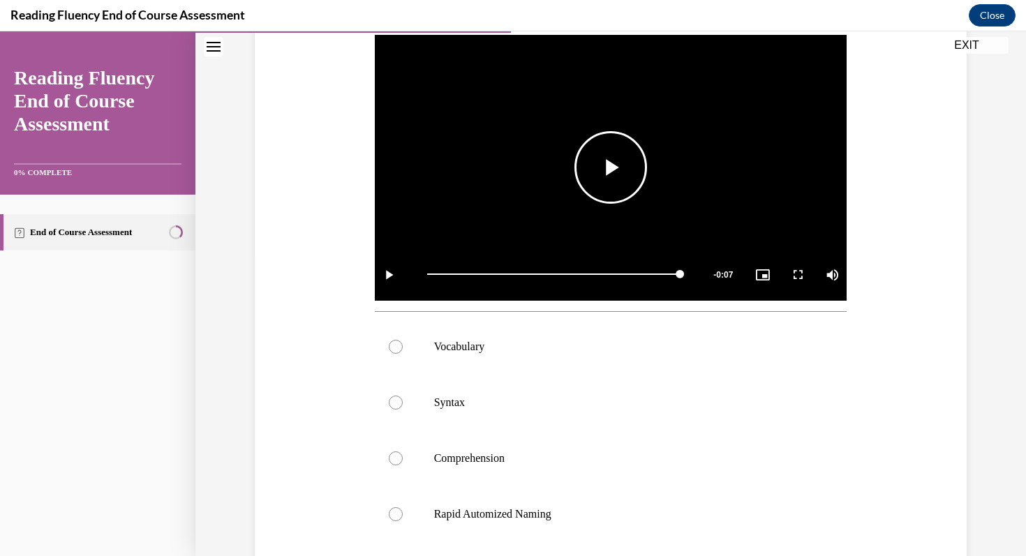
scroll to position [315, 0]
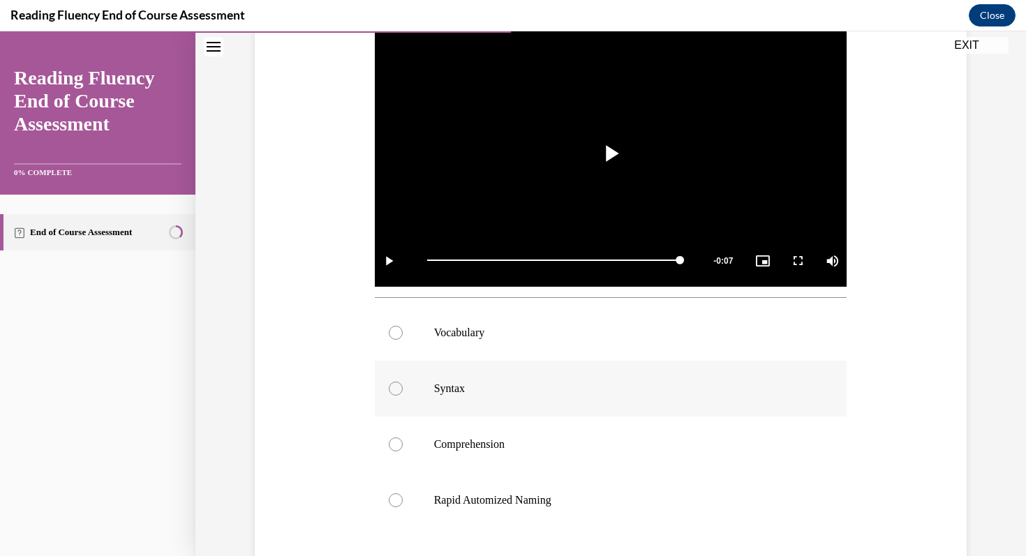
click at [398, 389] on div at bounding box center [396, 389] width 14 height 14
click at [398, 389] on input "Syntax" at bounding box center [396, 389] width 14 height 14
radio input "true"
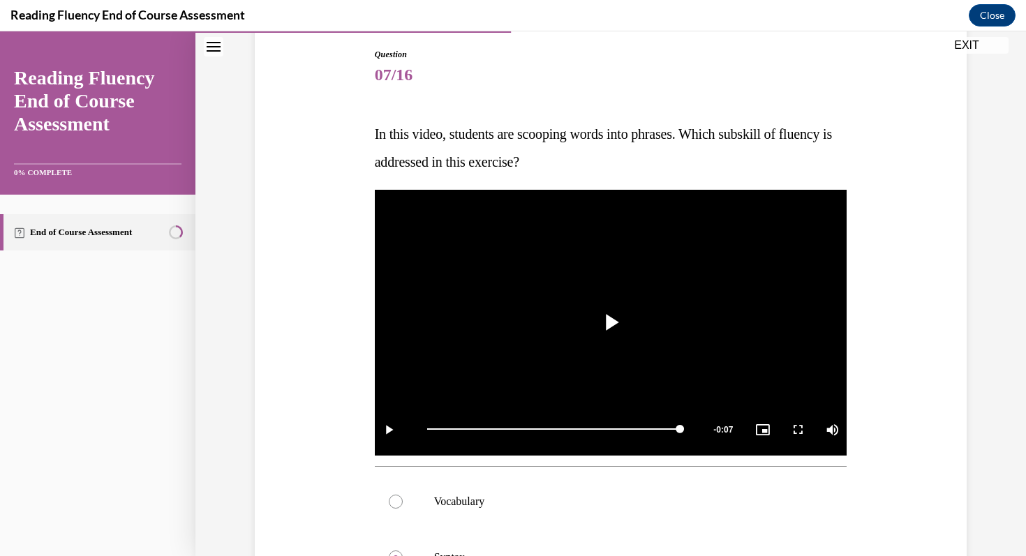
scroll to position [144, 0]
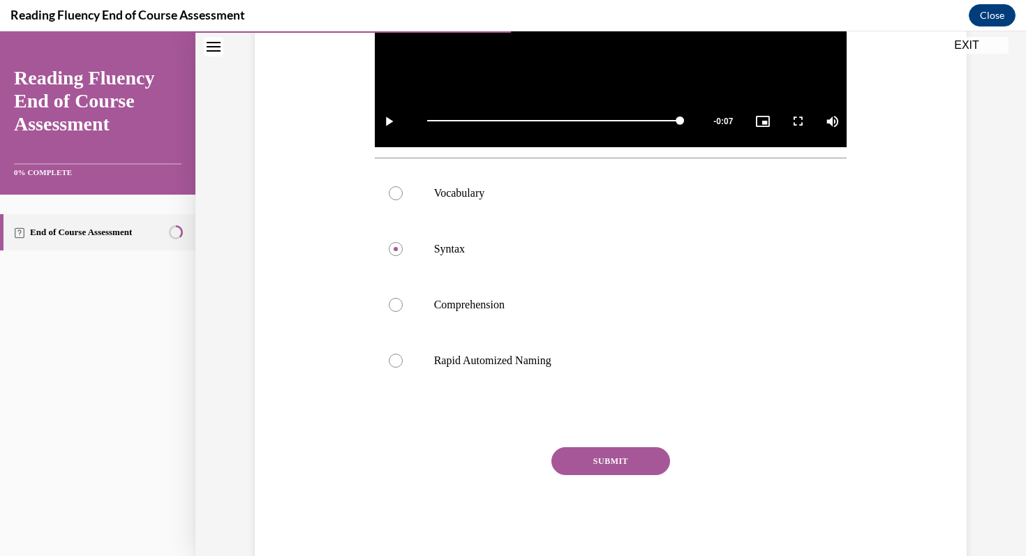
click at [622, 466] on button "SUBMIT" at bounding box center [610, 461] width 119 height 28
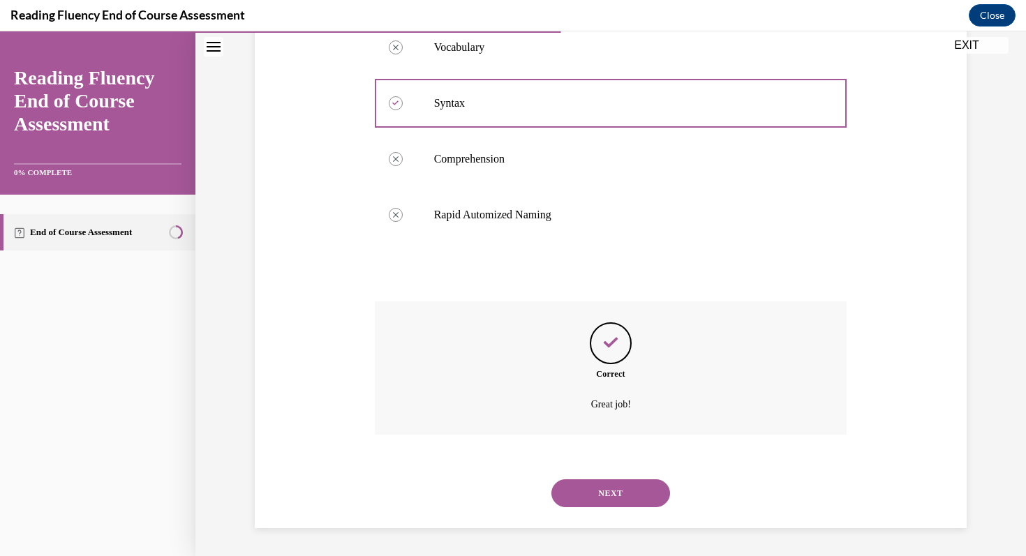
scroll to position [600, 0]
click at [625, 494] on button "NEXT" at bounding box center [610, 494] width 119 height 28
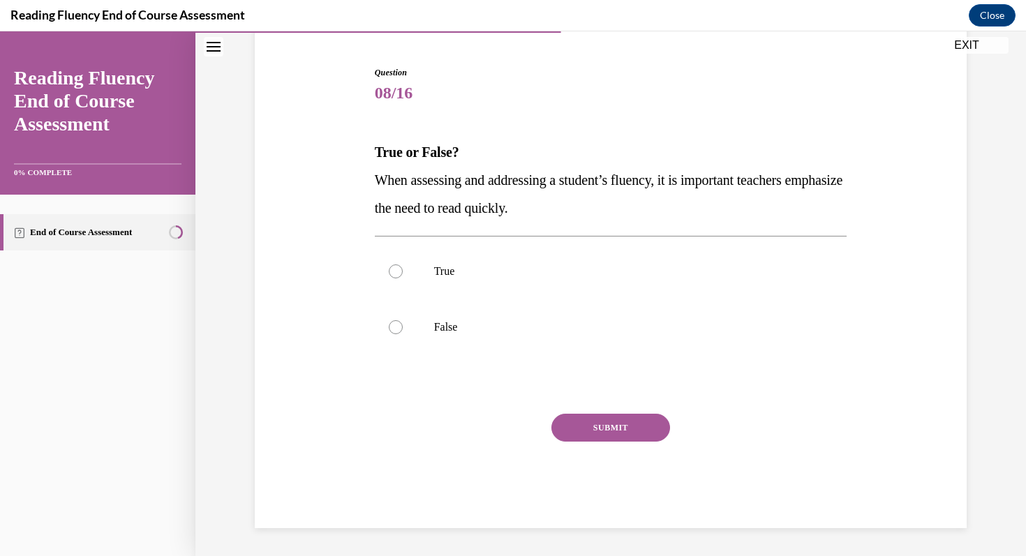
scroll to position [128, 0]
click at [445, 319] on label "False" at bounding box center [611, 327] width 473 height 56
click at [403, 320] on input "False" at bounding box center [396, 327] width 14 height 14
radio input "true"
click at [598, 429] on button "SUBMIT" at bounding box center [610, 428] width 119 height 28
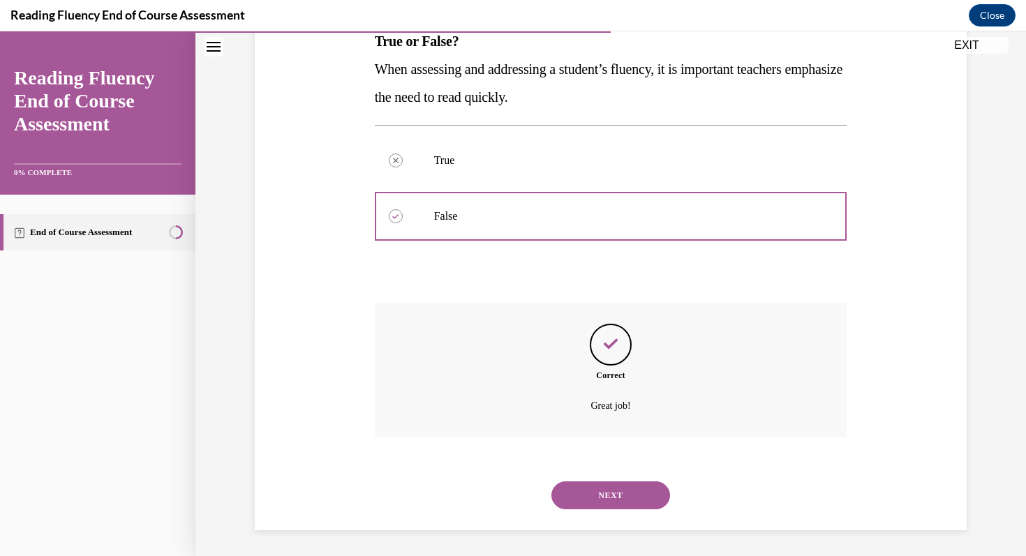
scroll to position [241, 0]
click at [610, 484] on button "NEXT" at bounding box center [610, 494] width 119 height 28
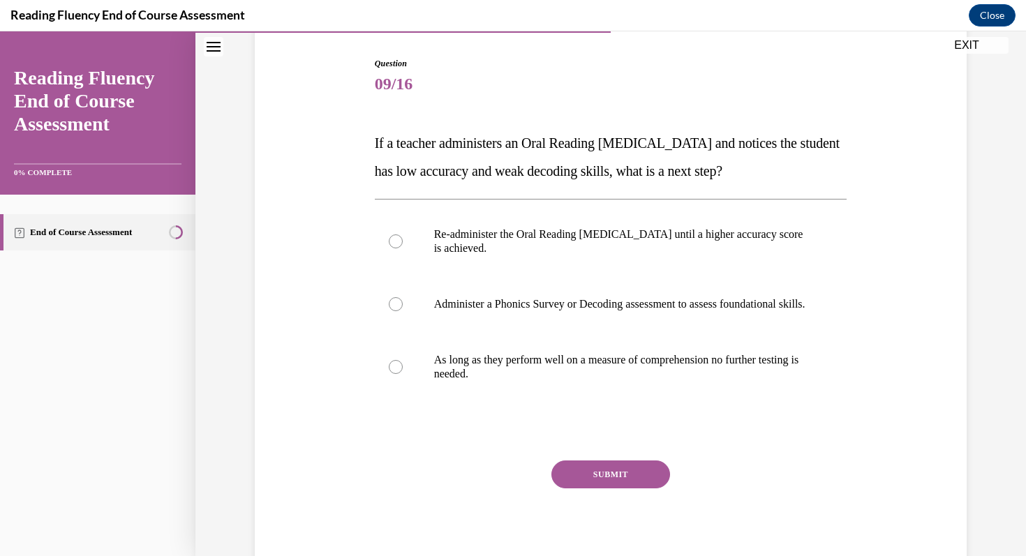
scroll to position [138, 0]
click at [449, 327] on label "Administer a Phonics Survey or Decoding assessment to assess foundational skill…" at bounding box center [611, 304] width 473 height 56
click at [403, 311] on input "Administer a Phonics Survey or Decoding assessment to assess foundational skill…" at bounding box center [396, 304] width 14 height 14
radio input "true"
click at [600, 482] on button "SUBMIT" at bounding box center [610, 474] width 119 height 28
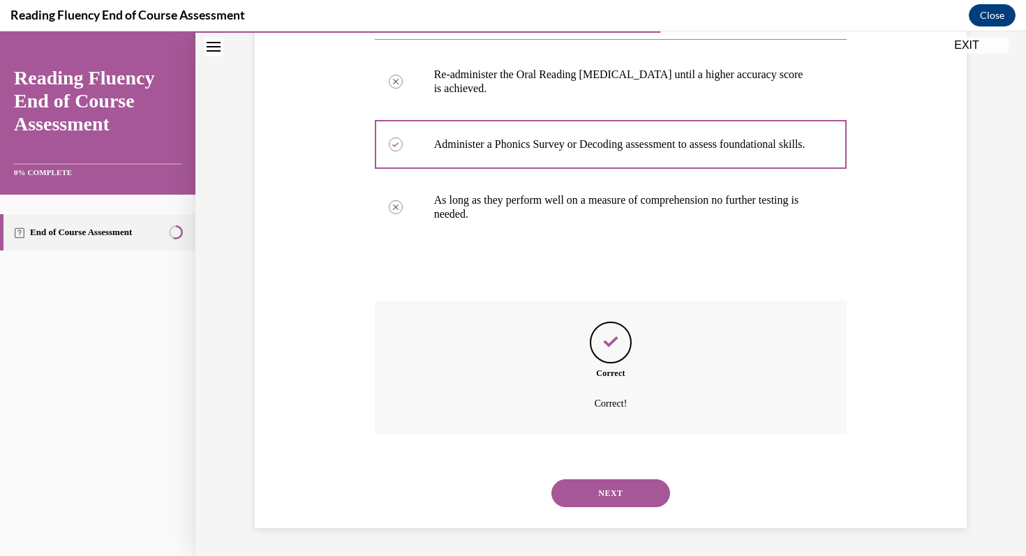
scroll to position [311, 0]
click at [611, 498] on button "NEXT" at bounding box center [610, 494] width 119 height 28
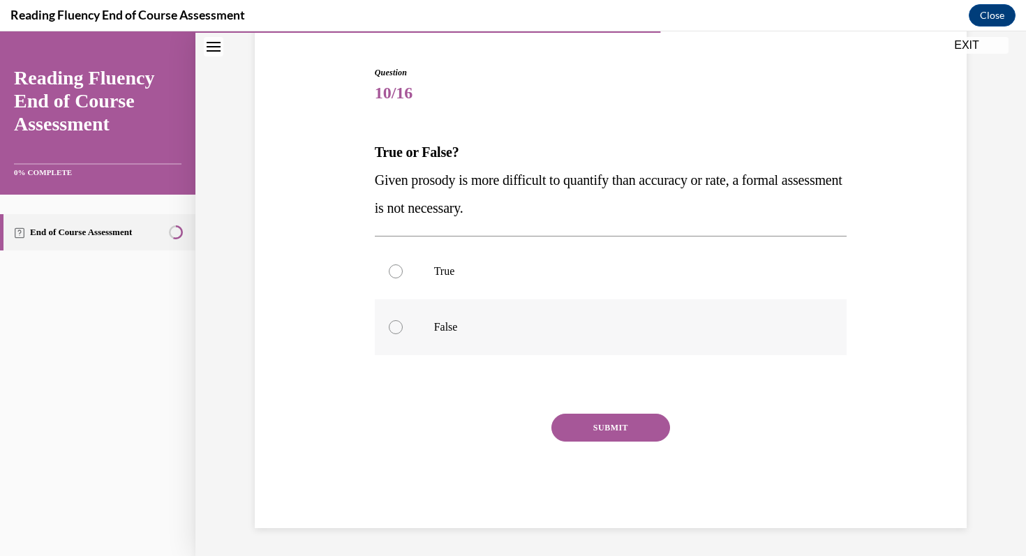
click at [462, 332] on p "False" at bounding box center [623, 327] width 378 height 14
click at [403, 332] on input "False" at bounding box center [396, 327] width 14 height 14
radio input "true"
click at [621, 421] on button "SUBMIT" at bounding box center [610, 428] width 119 height 28
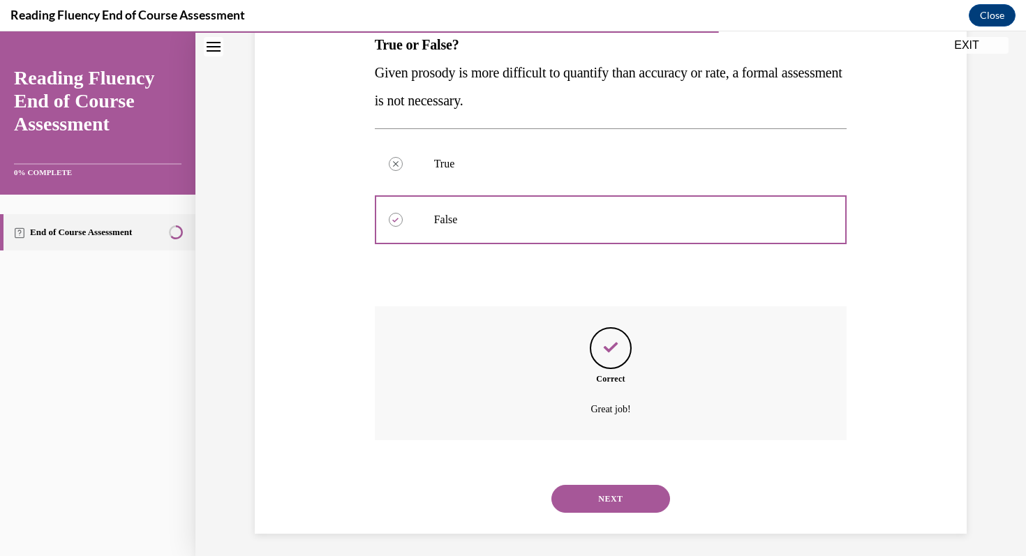
scroll to position [241, 0]
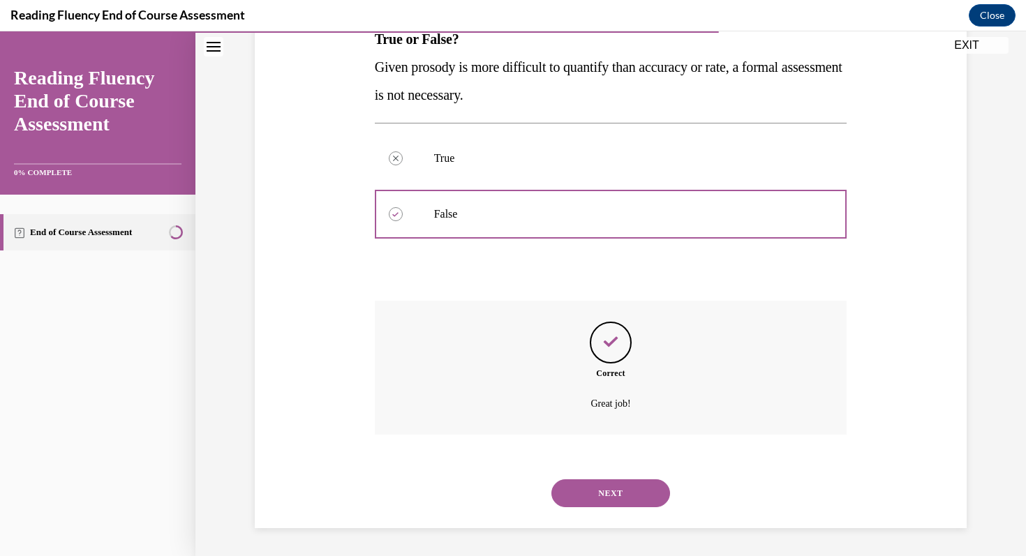
click at [635, 489] on button "NEXT" at bounding box center [610, 494] width 119 height 28
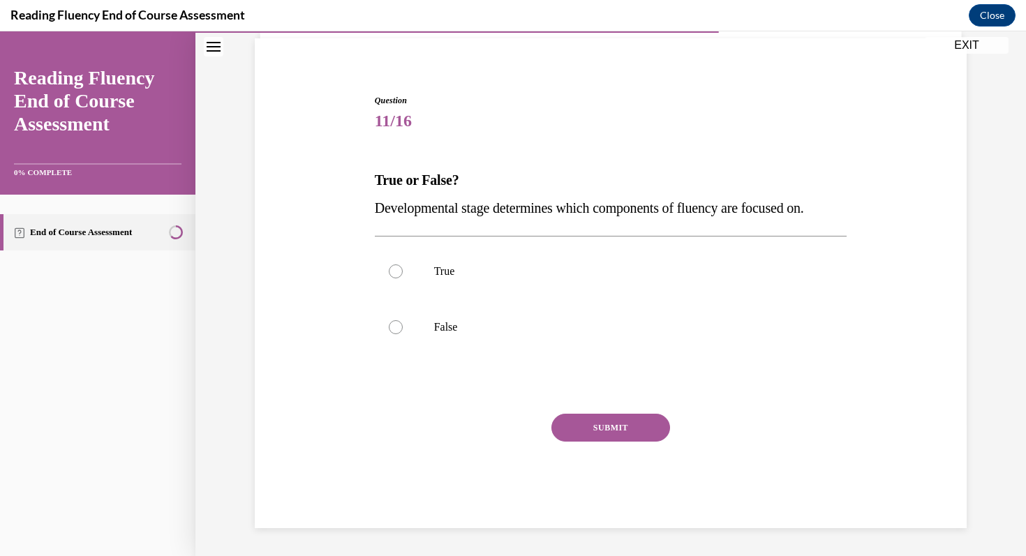
scroll to position [100, 0]
click at [463, 279] on label "True" at bounding box center [611, 272] width 473 height 56
click at [403, 279] on input "True" at bounding box center [396, 272] width 14 height 14
radio input "true"
click at [604, 422] on button "SUBMIT" at bounding box center [610, 428] width 119 height 28
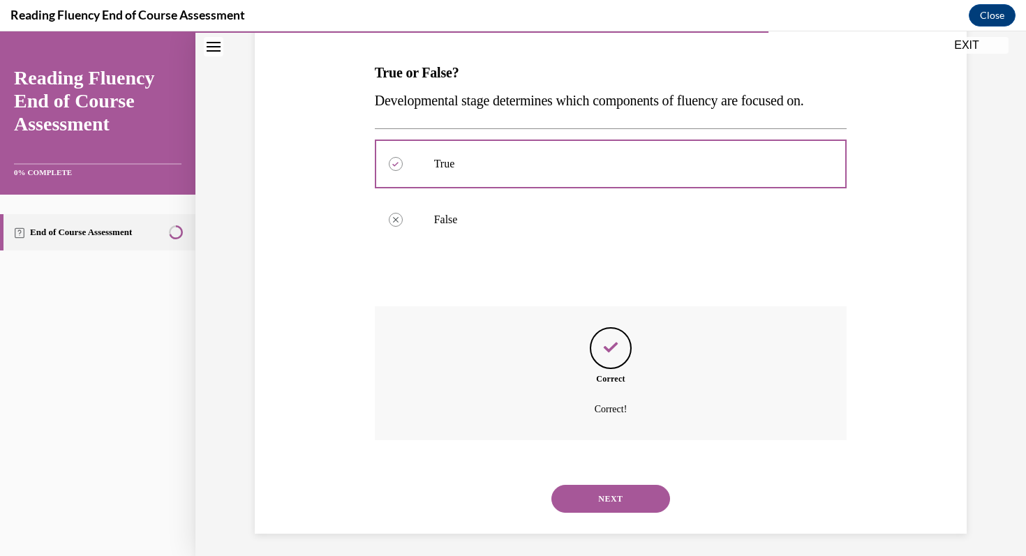
scroll to position [213, 0]
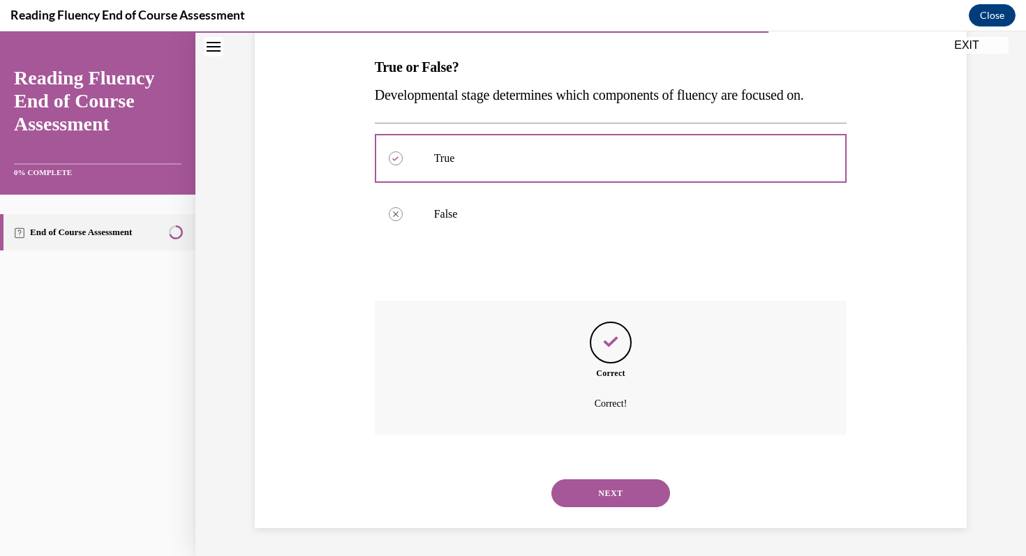
click at [630, 494] on button "NEXT" at bounding box center [610, 494] width 119 height 28
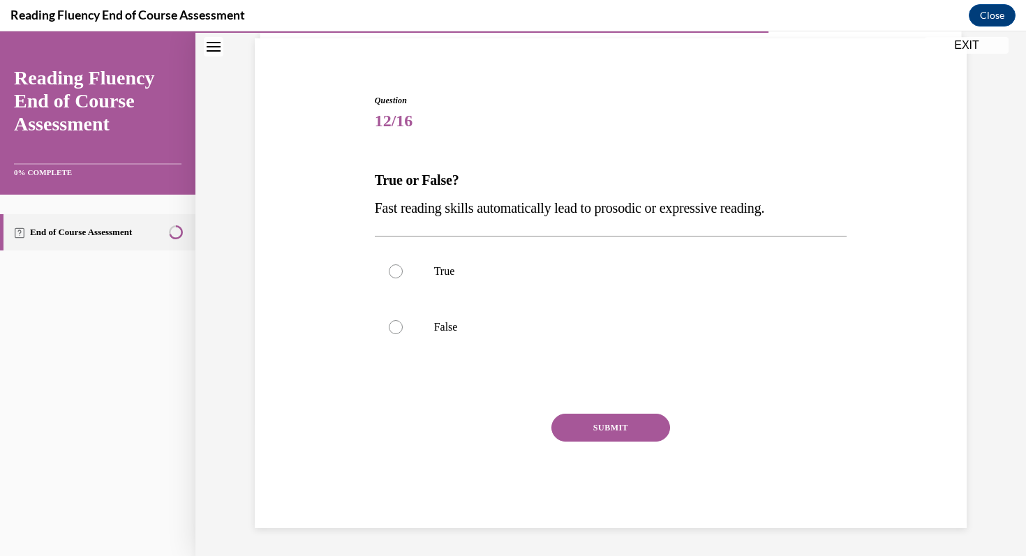
scroll to position [100, 0]
click at [440, 324] on p "False" at bounding box center [623, 327] width 378 height 14
click at [403, 324] on input "False" at bounding box center [396, 327] width 14 height 14
radio input "true"
click at [597, 429] on button "SUBMIT" at bounding box center [610, 428] width 119 height 28
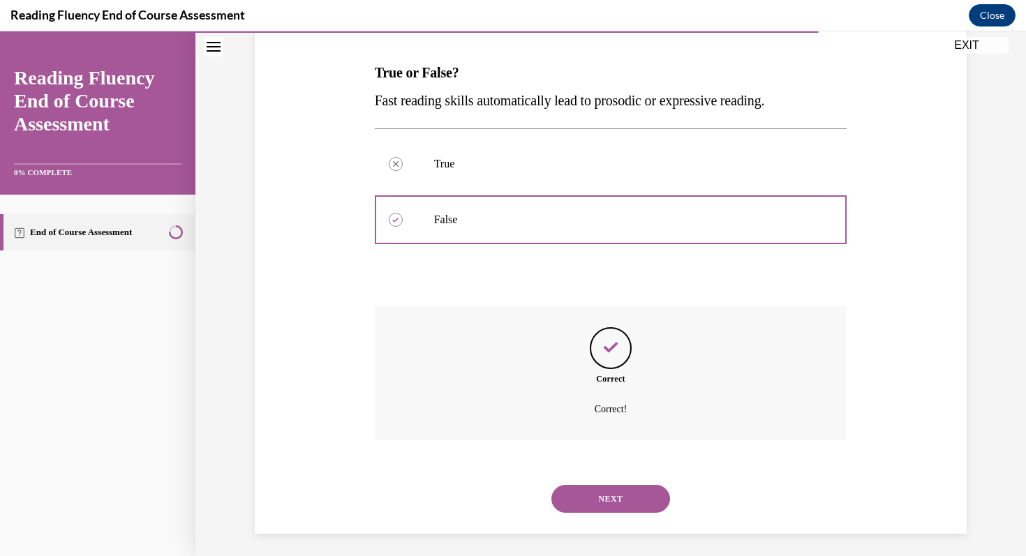
scroll to position [213, 0]
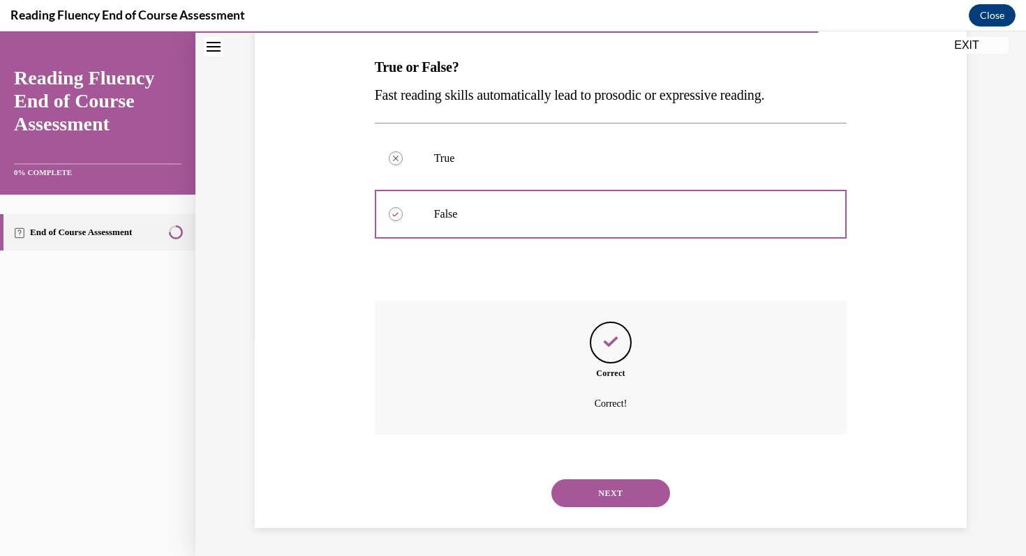
click at [626, 501] on button "NEXT" at bounding box center [610, 494] width 119 height 28
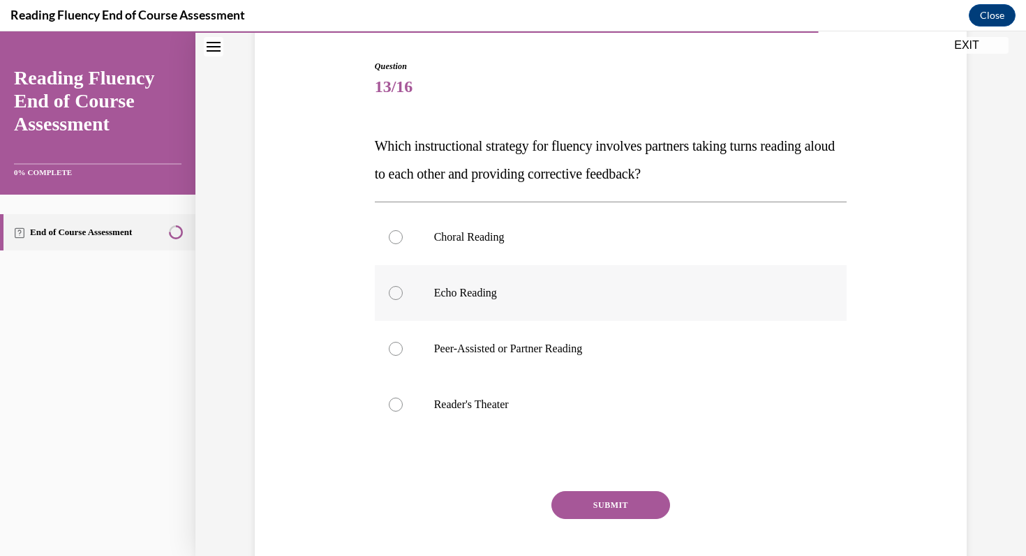
scroll to position [135, 0]
click at [428, 346] on label "Peer-Assisted or Partner Reading" at bounding box center [611, 348] width 473 height 56
click at [403, 346] on input "Peer-Assisted or Partner Reading" at bounding box center [396, 348] width 14 height 14
radio input "true"
click at [607, 498] on button "SUBMIT" at bounding box center [610, 504] width 119 height 28
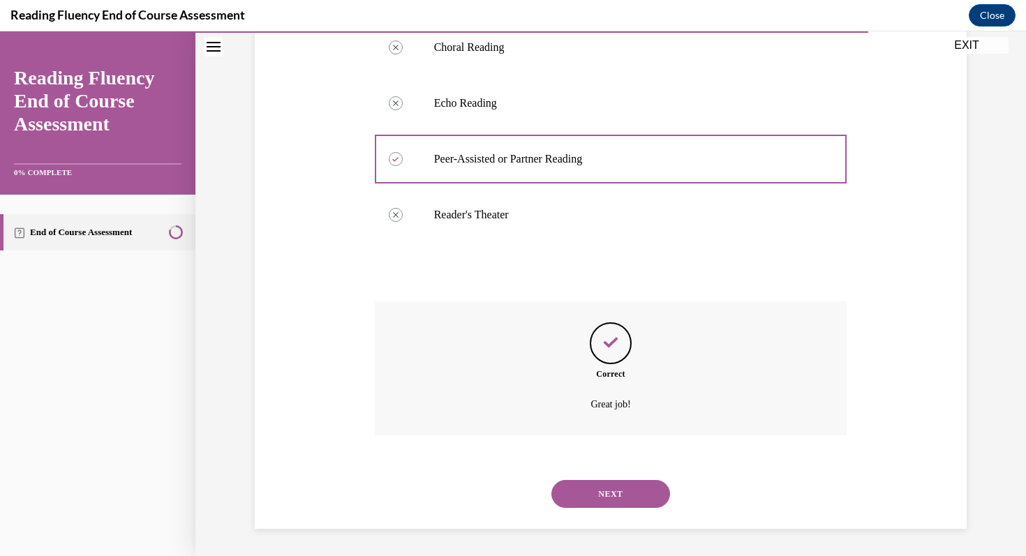
scroll to position [325, 0]
click at [628, 489] on button "NEXT" at bounding box center [610, 494] width 119 height 28
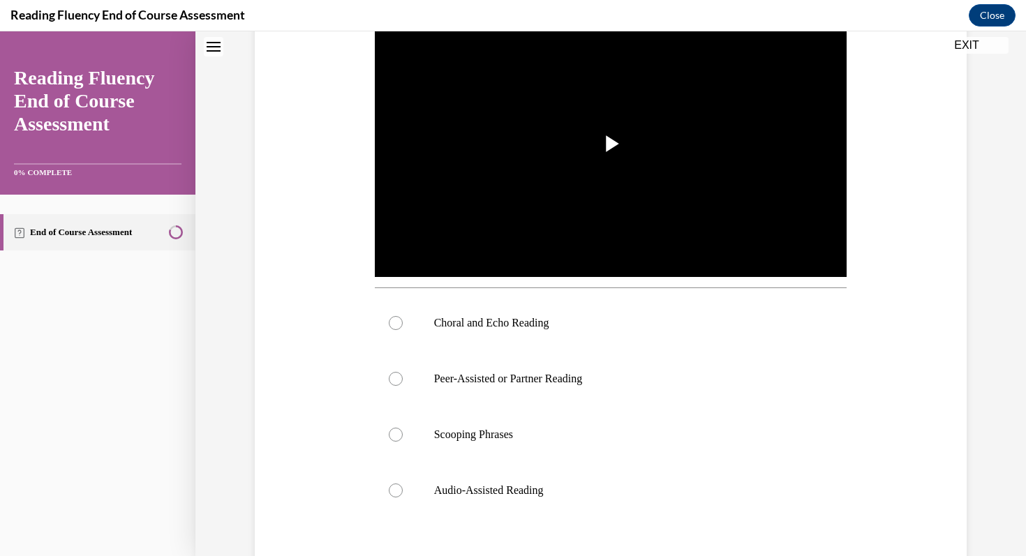
scroll to position [0, 0]
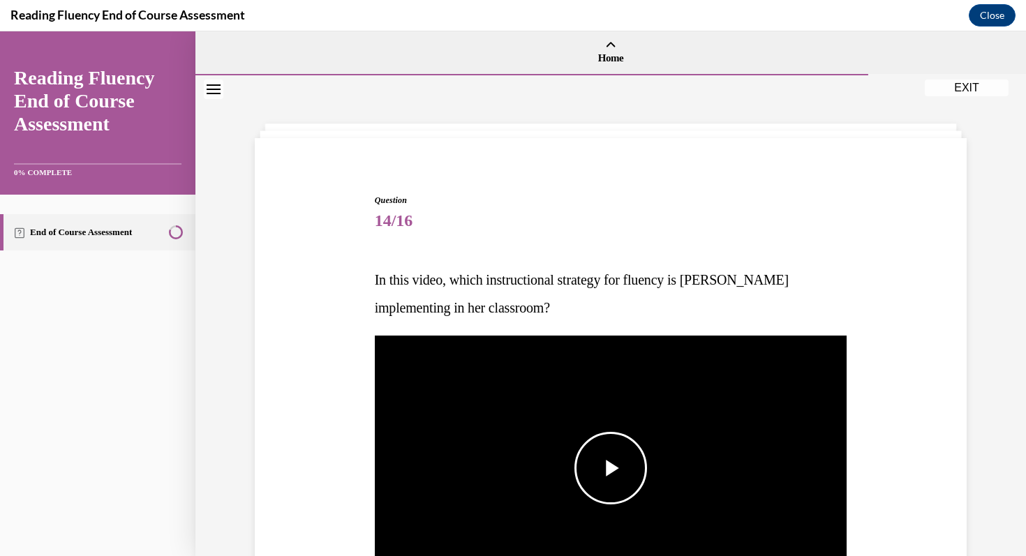
click at [611, 468] on span "Video player" at bounding box center [611, 468] width 0 height 0
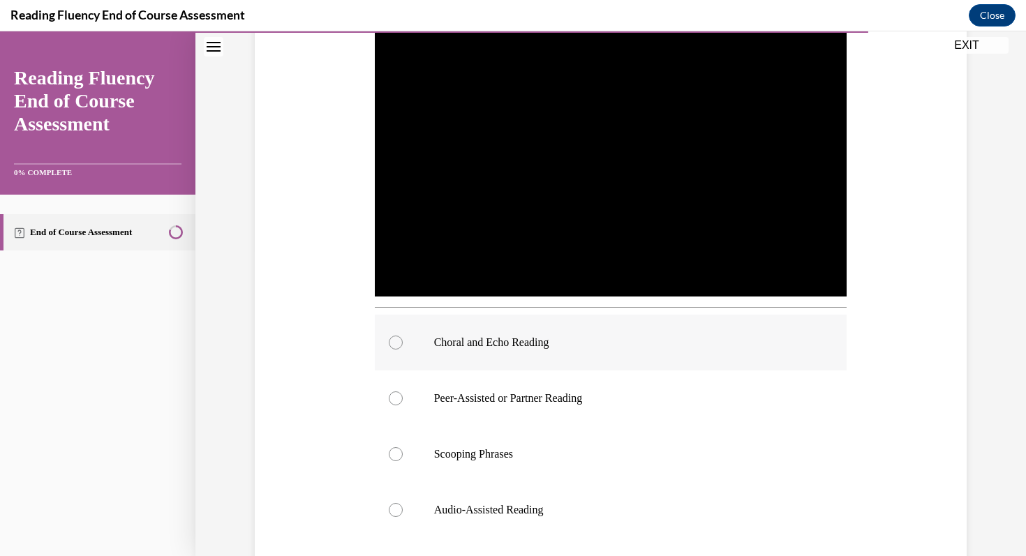
scroll to position [329, 0]
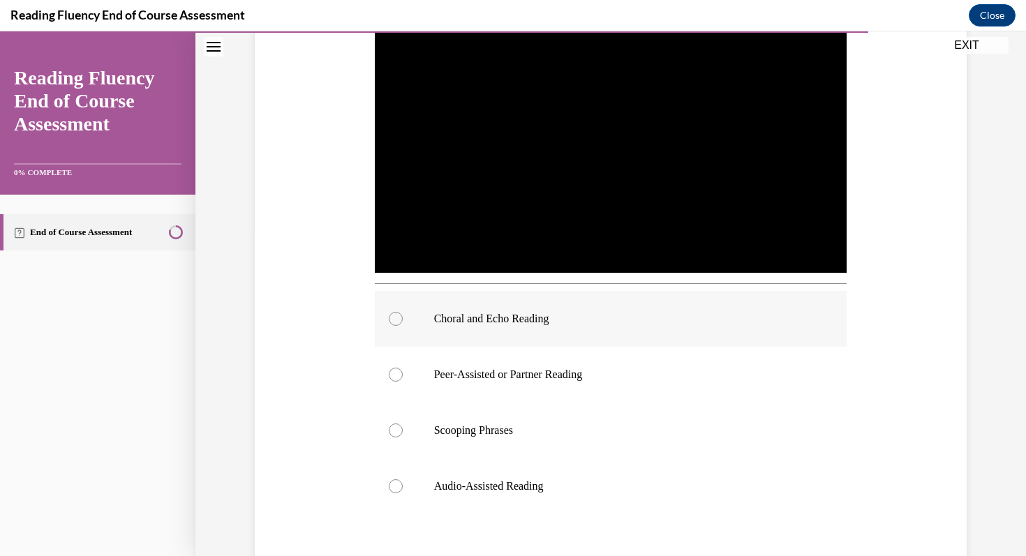
click at [402, 319] on div at bounding box center [396, 319] width 14 height 14
click at [402, 319] on input "Choral and Echo Reading" at bounding box center [396, 319] width 14 height 14
radio input "true"
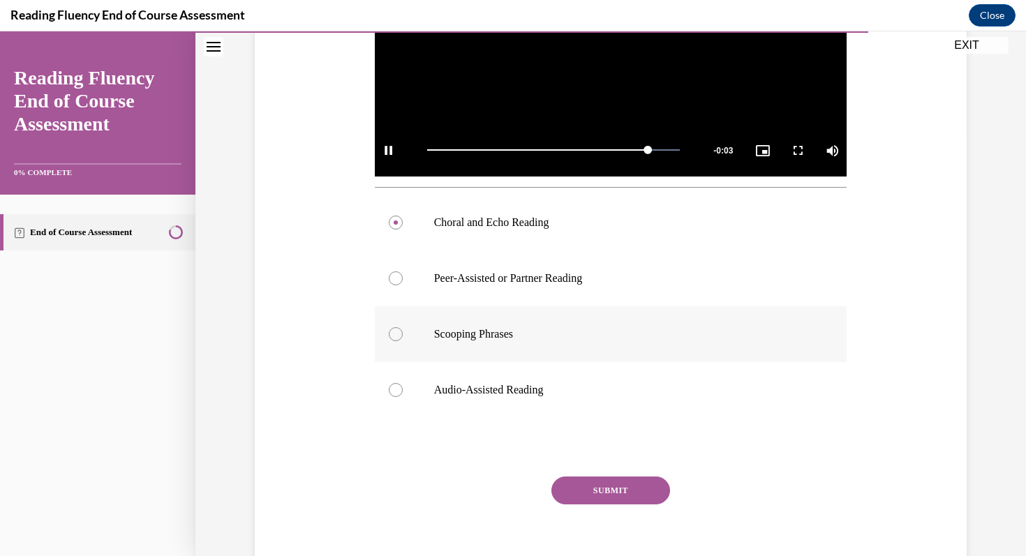
scroll to position [487, 0]
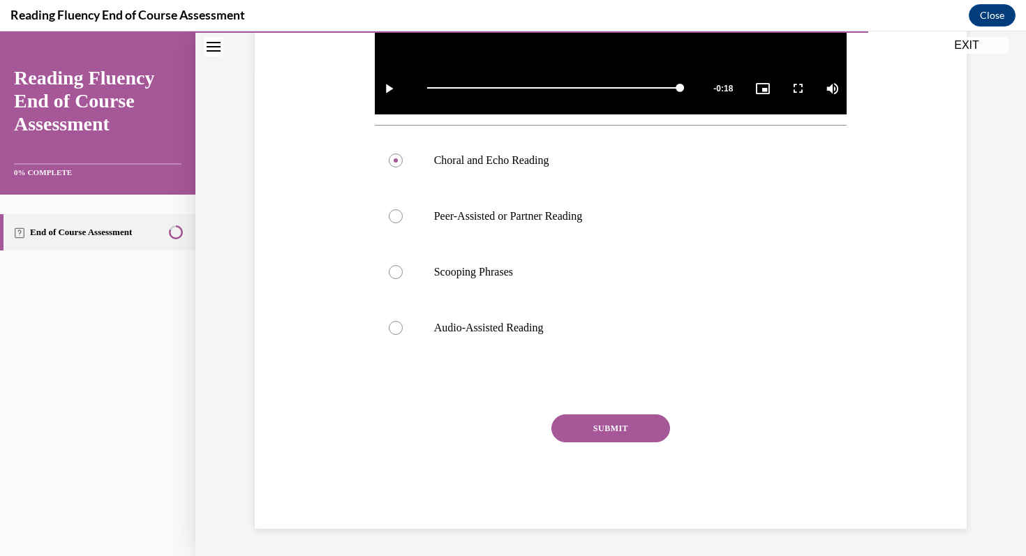
click at [632, 421] on button "SUBMIT" at bounding box center [610, 429] width 119 height 28
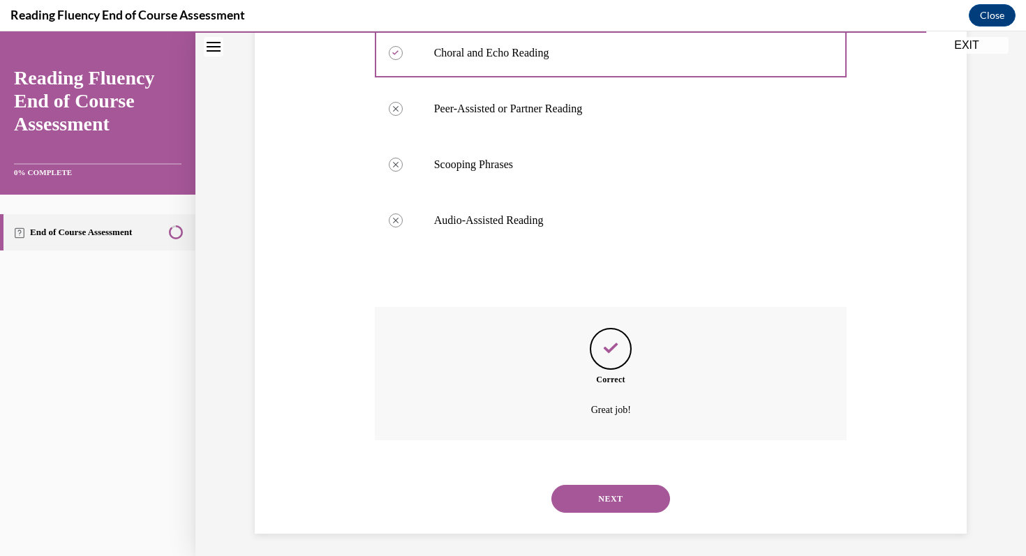
scroll to position [600, 0]
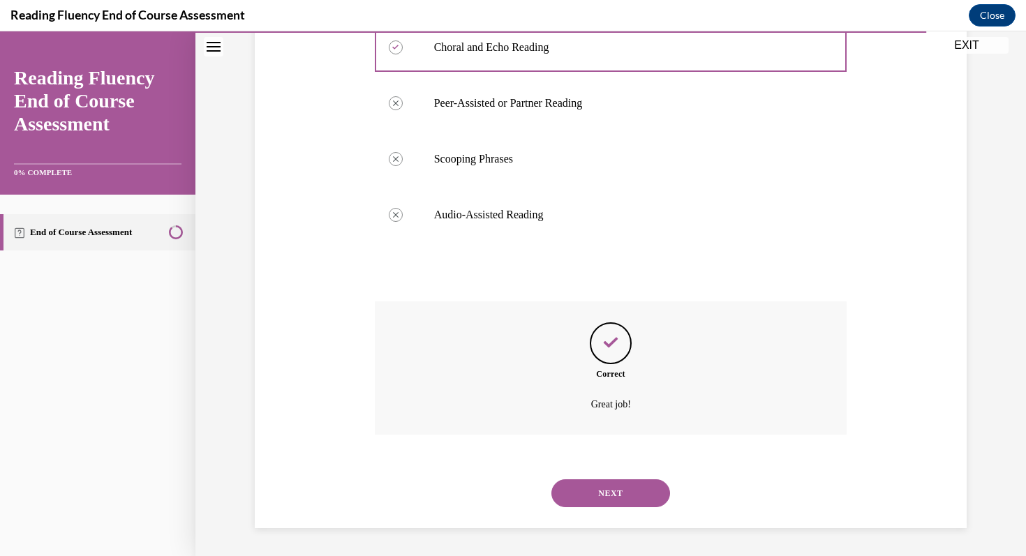
click at [623, 495] on button "NEXT" at bounding box center [610, 494] width 119 height 28
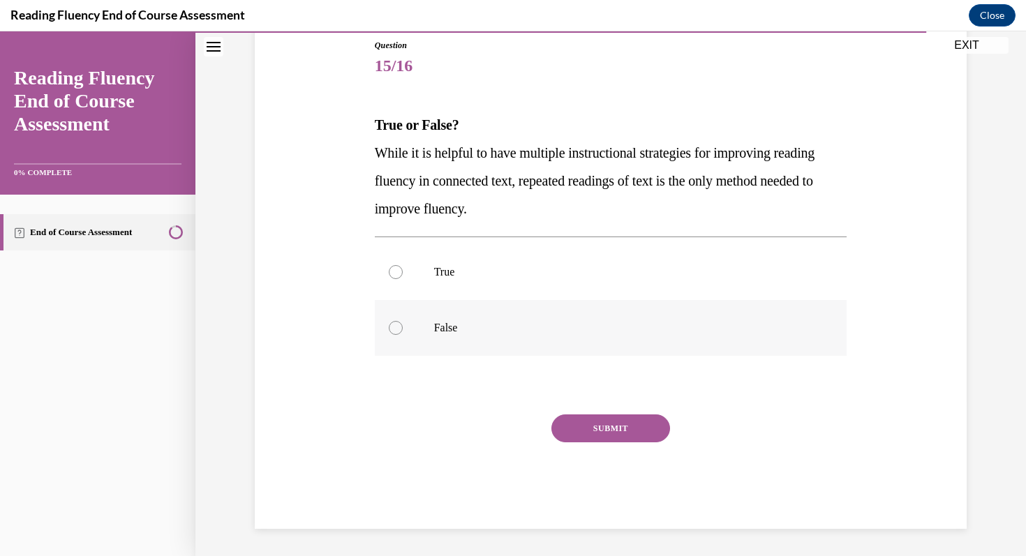
click at [451, 323] on p "False" at bounding box center [623, 328] width 378 height 14
click at [403, 323] on input "False" at bounding box center [396, 328] width 14 height 14
radio input "true"
click at [594, 433] on button "SUBMIT" at bounding box center [610, 429] width 119 height 28
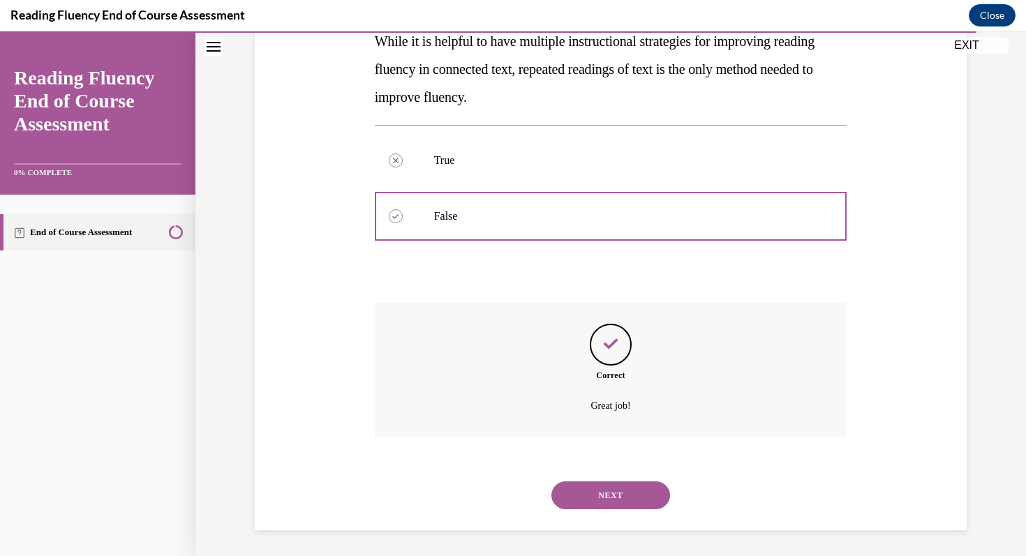
scroll to position [269, 0]
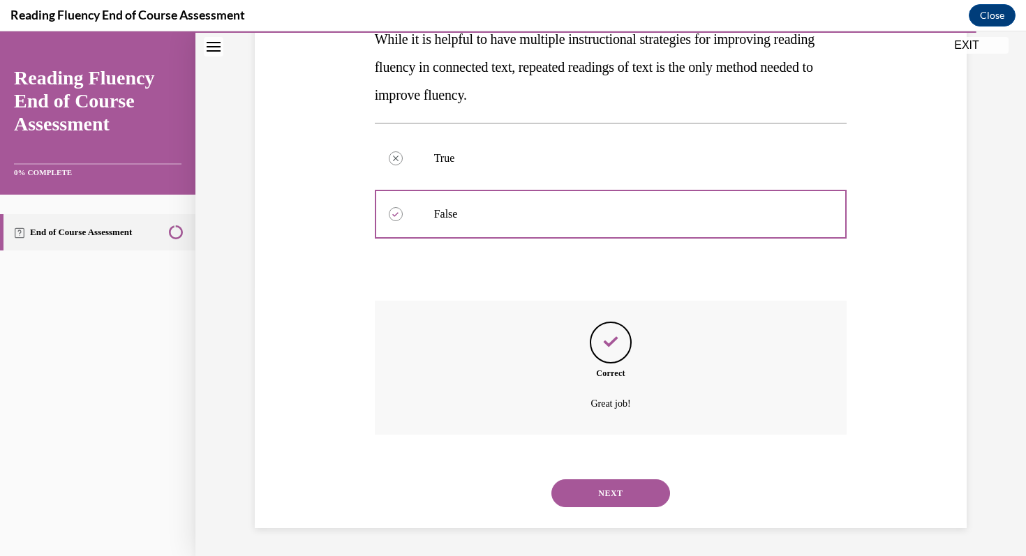
click at [637, 495] on button "NEXT" at bounding box center [610, 494] width 119 height 28
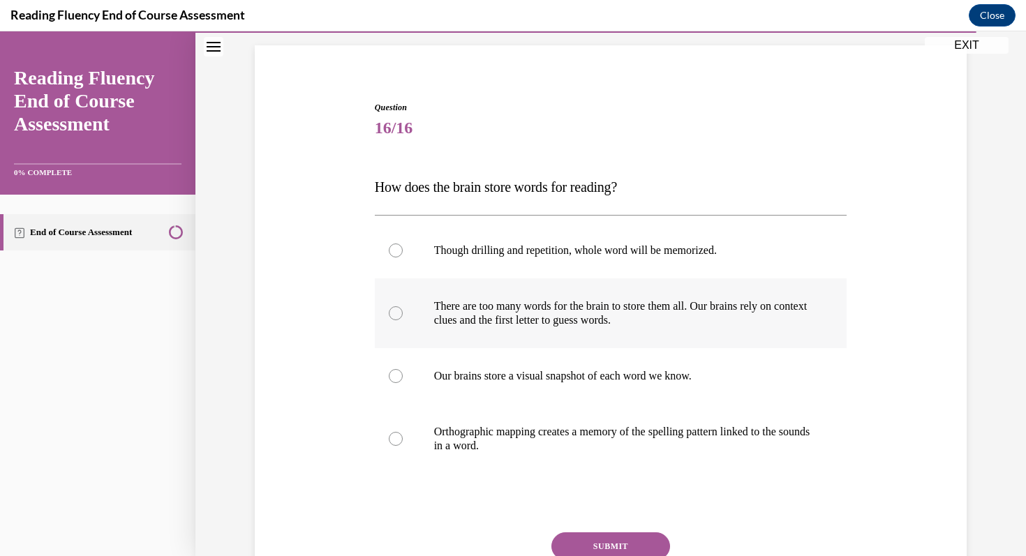
scroll to position [96, 0]
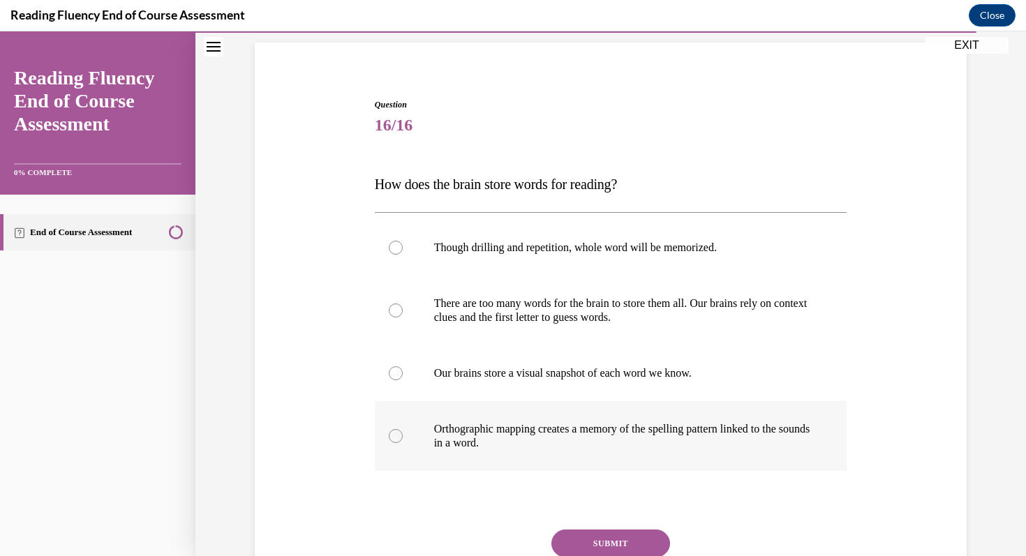
click at [709, 428] on p "Orthographic mapping creates a memory of the spelling pattern linked to the sou…" at bounding box center [623, 436] width 378 height 28
click at [403, 429] on input "Orthographic mapping creates a memory of the spelling pattern linked to the sou…" at bounding box center [396, 436] width 14 height 14
radio input "true"
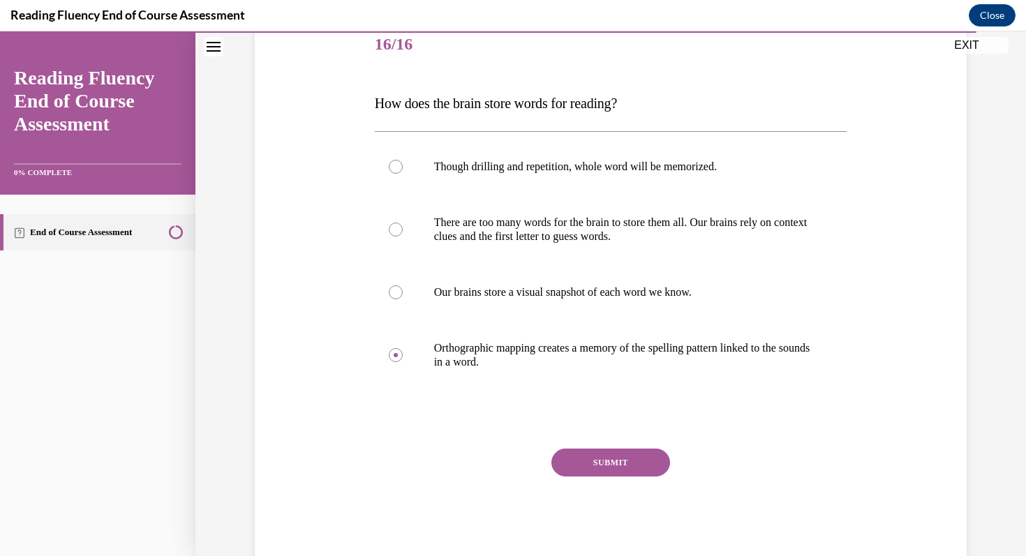
click at [616, 460] on button "SUBMIT" at bounding box center [610, 463] width 119 height 28
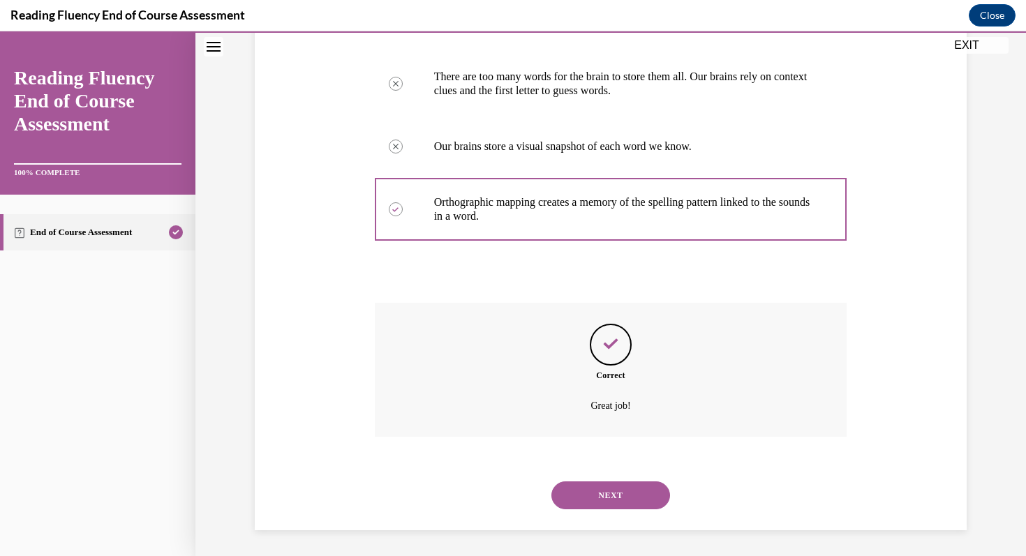
scroll to position [325, 0]
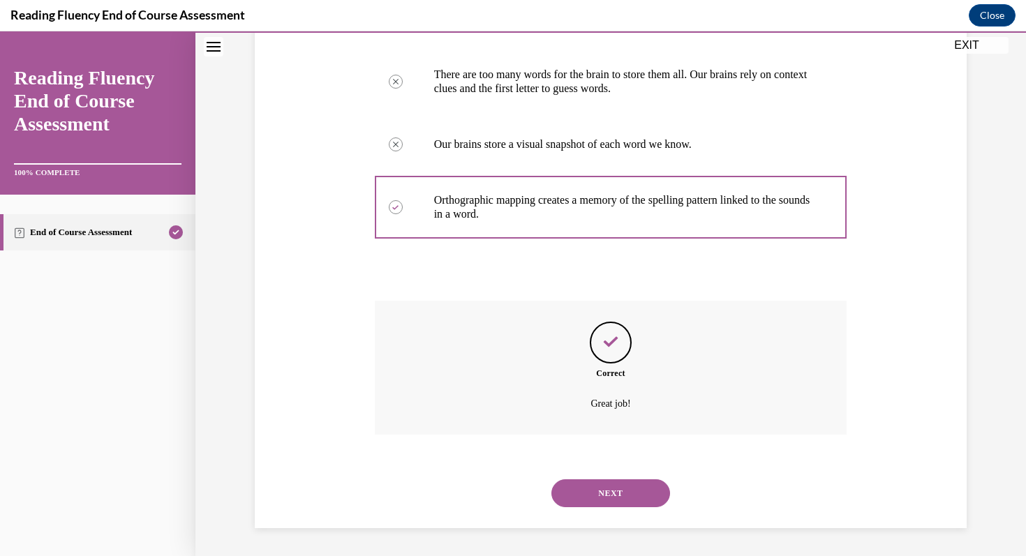
click at [614, 497] on button "NEXT" at bounding box center [610, 494] width 119 height 28
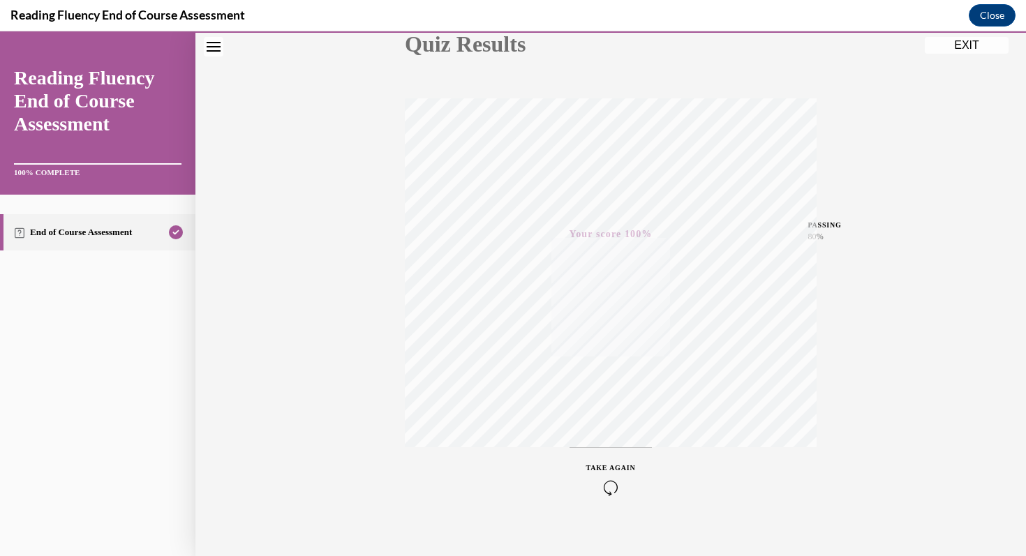
scroll to position [191, 0]
click at [968, 47] on button "EXIT" at bounding box center [967, 45] width 84 height 17
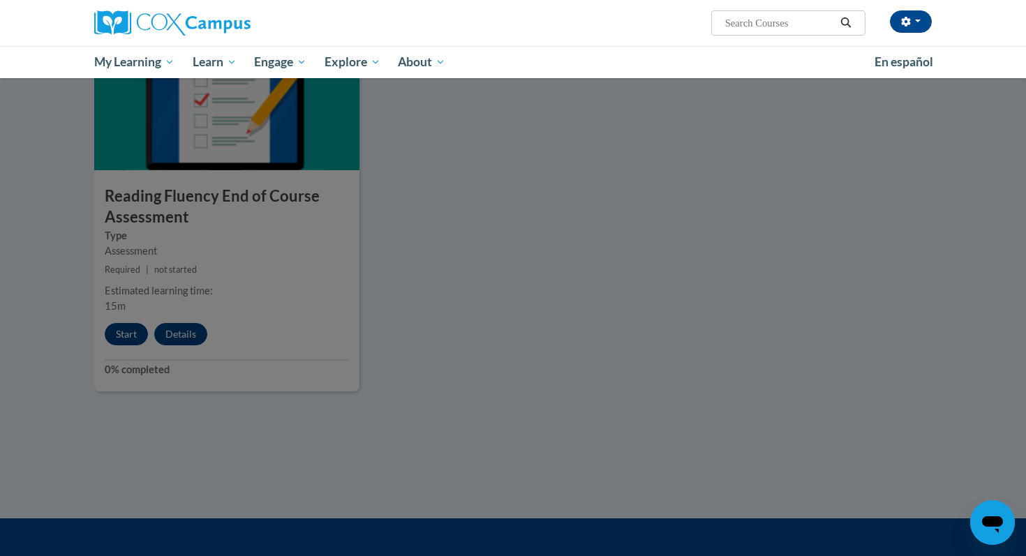
scroll to position [907, 0]
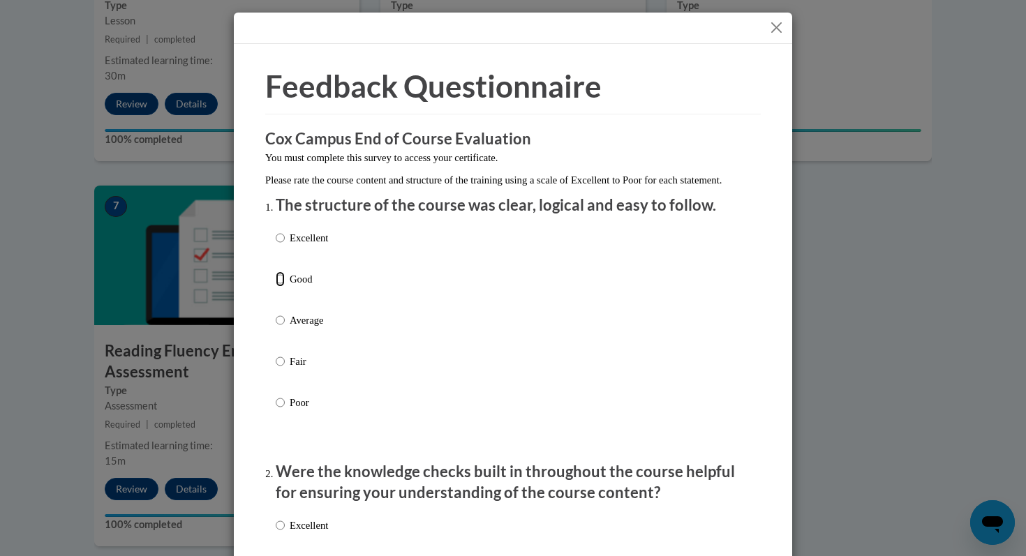
click at [284, 287] on input "Good" at bounding box center [280, 279] width 9 height 15
radio input "true"
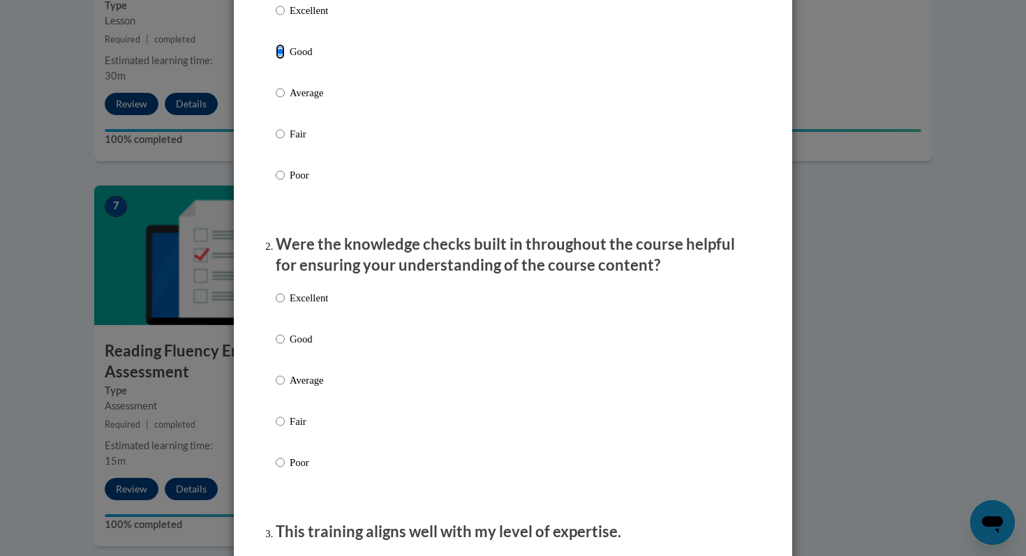
scroll to position [229, 0]
click at [289, 348] on label "Good" at bounding box center [302, 349] width 52 height 38
click at [285, 346] on input "Good" at bounding box center [280, 337] width 9 height 15
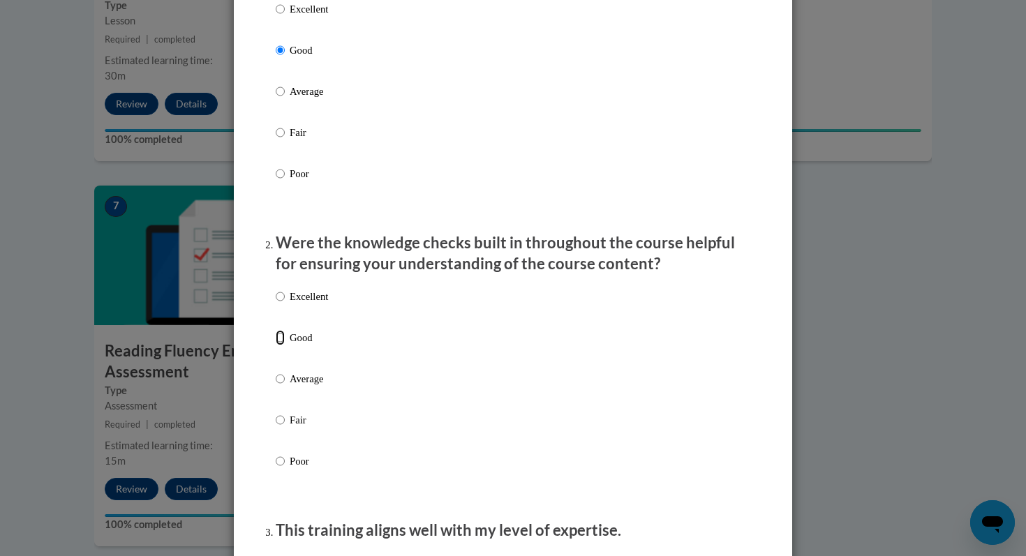
radio input "true"
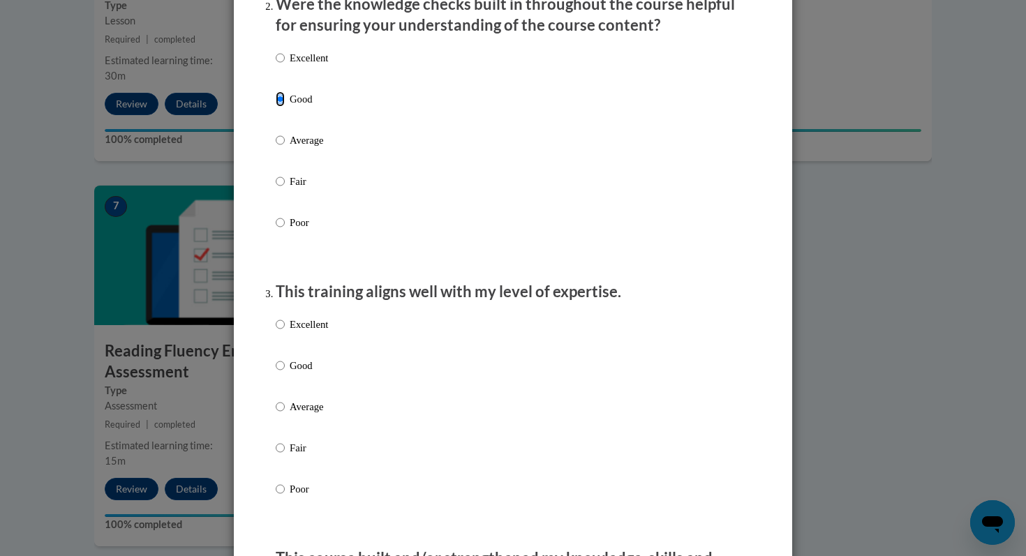
scroll to position [474, 0]
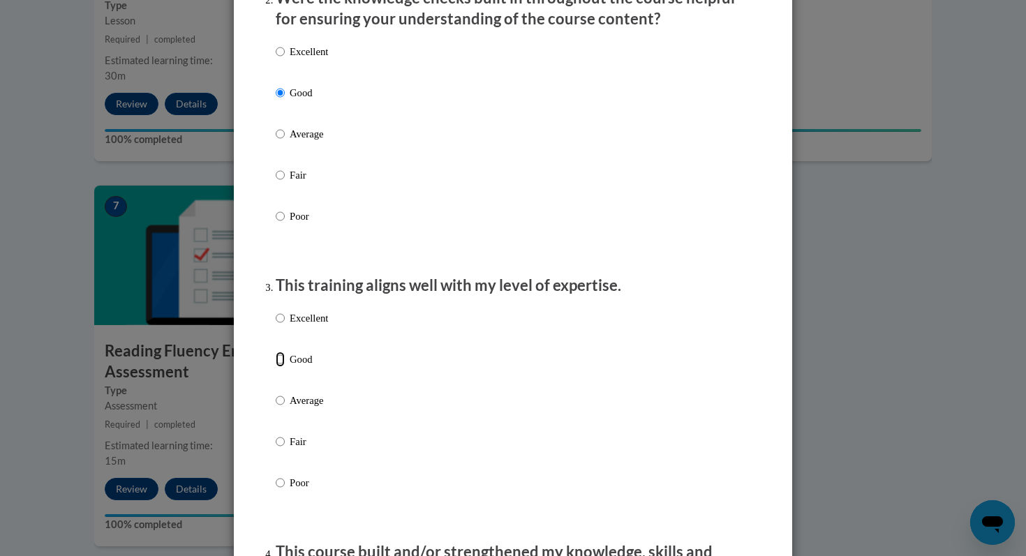
click at [283, 367] on input "Good" at bounding box center [280, 359] width 9 height 15
radio input "true"
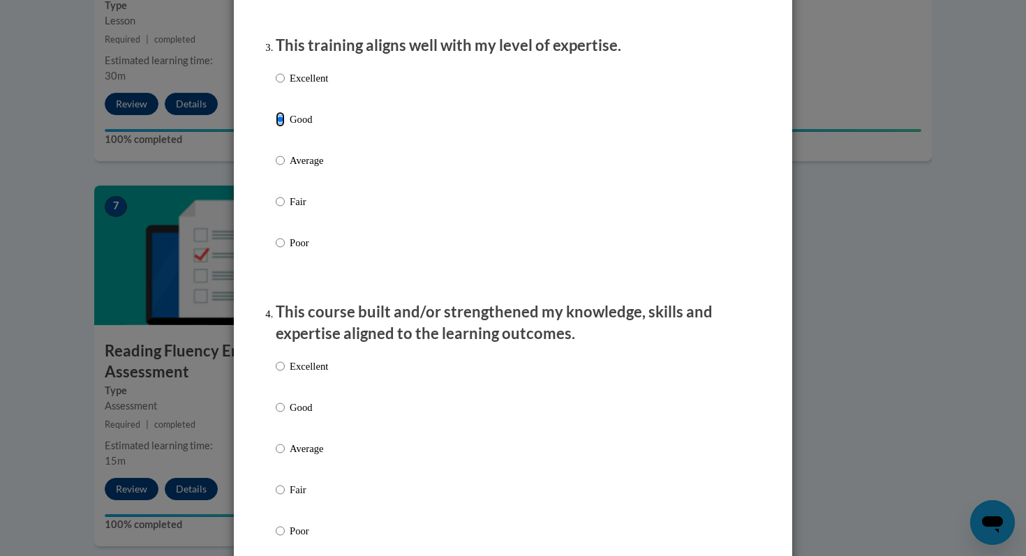
scroll to position [720, 0]
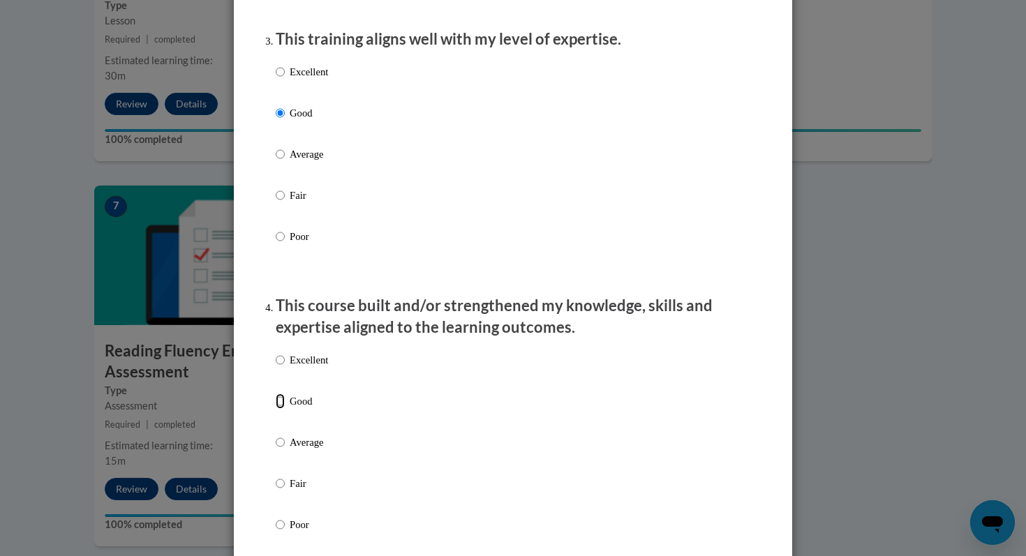
click at [282, 409] on input "Good" at bounding box center [280, 401] width 9 height 15
radio input "true"
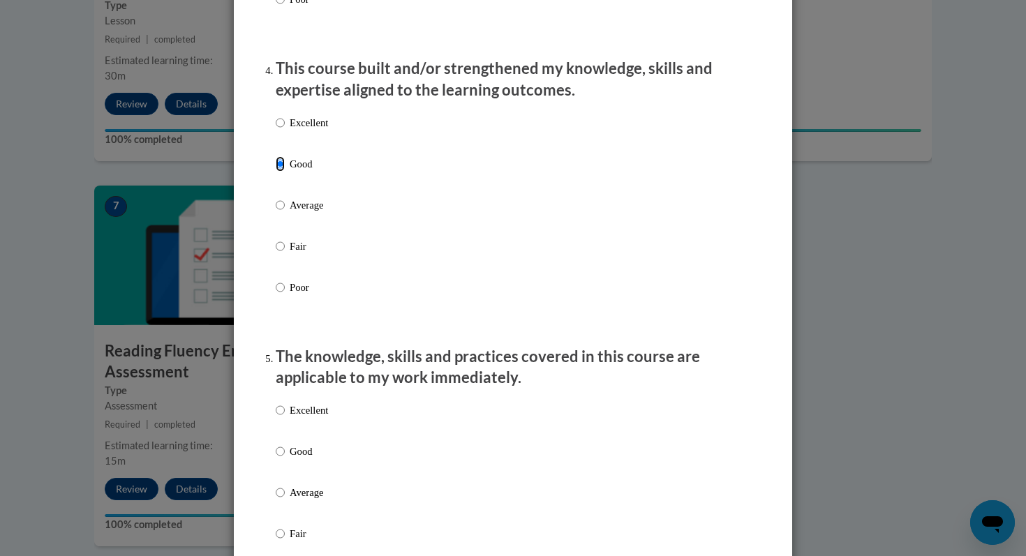
scroll to position [963, 0]
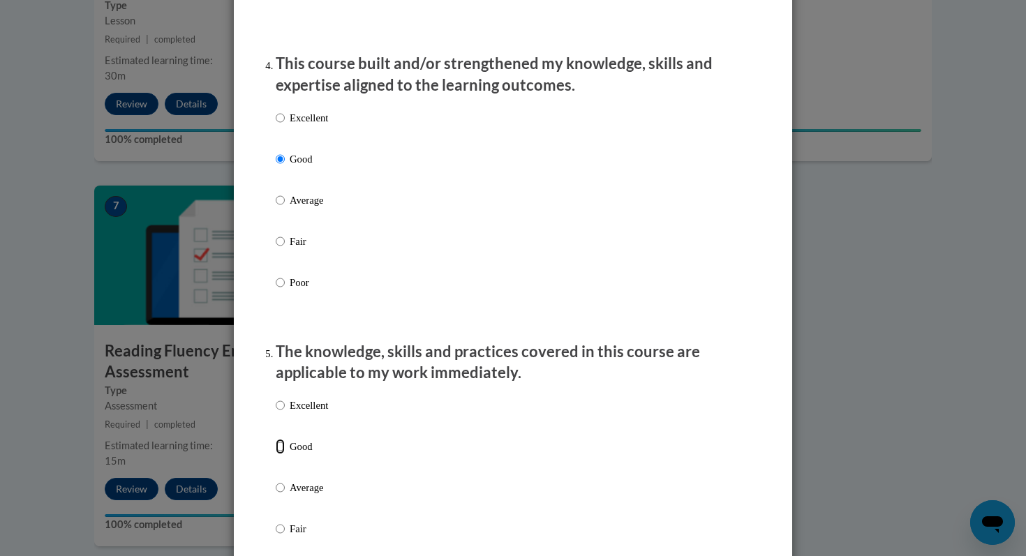
click at [284, 454] on input "Good" at bounding box center [280, 446] width 9 height 15
radio input "true"
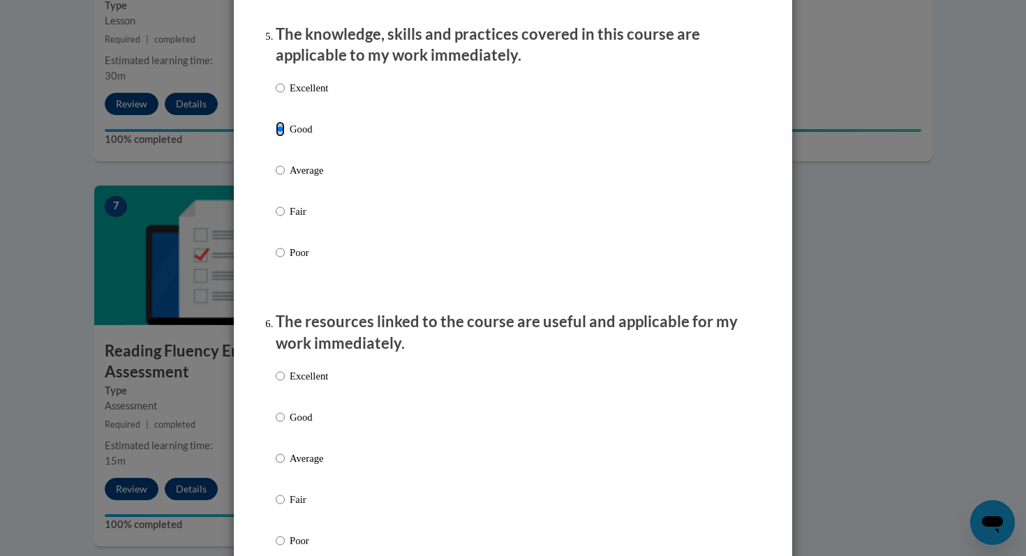
scroll to position [1281, 0]
click at [283, 424] on input "Good" at bounding box center [280, 416] width 9 height 15
radio input "true"
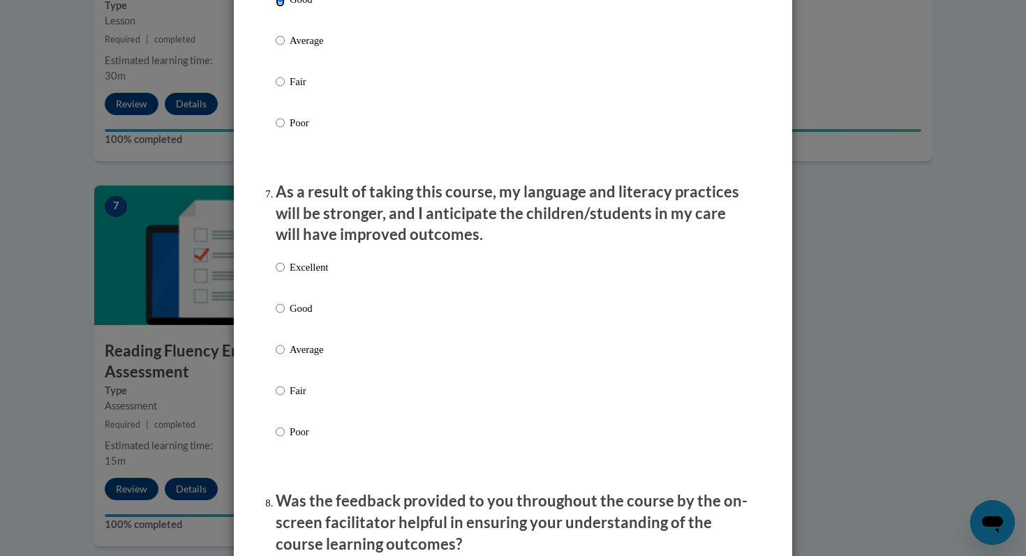
scroll to position [1711, 0]
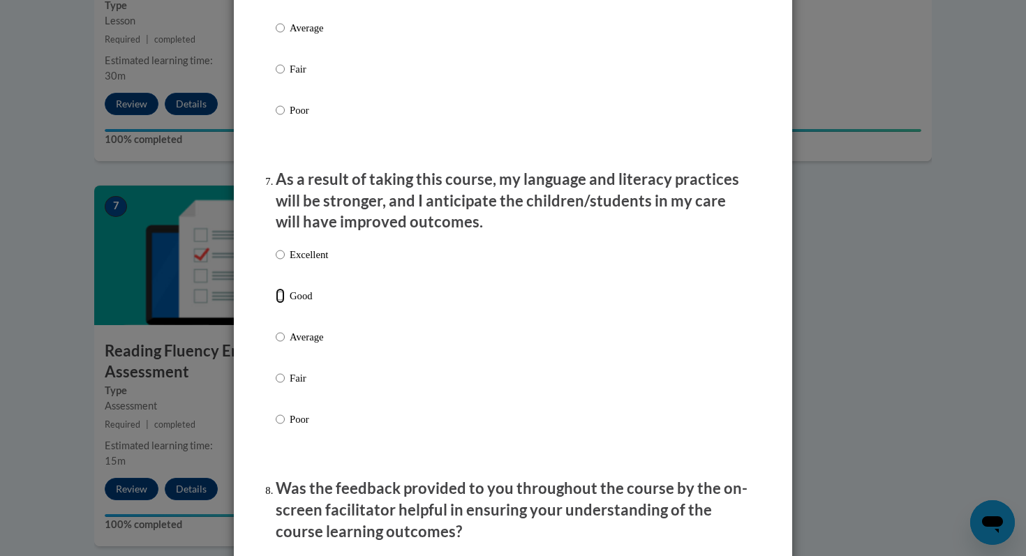
click at [284, 304] on input "Good" at bounding box center [280, 295] width 9 height 15
radio input "true"
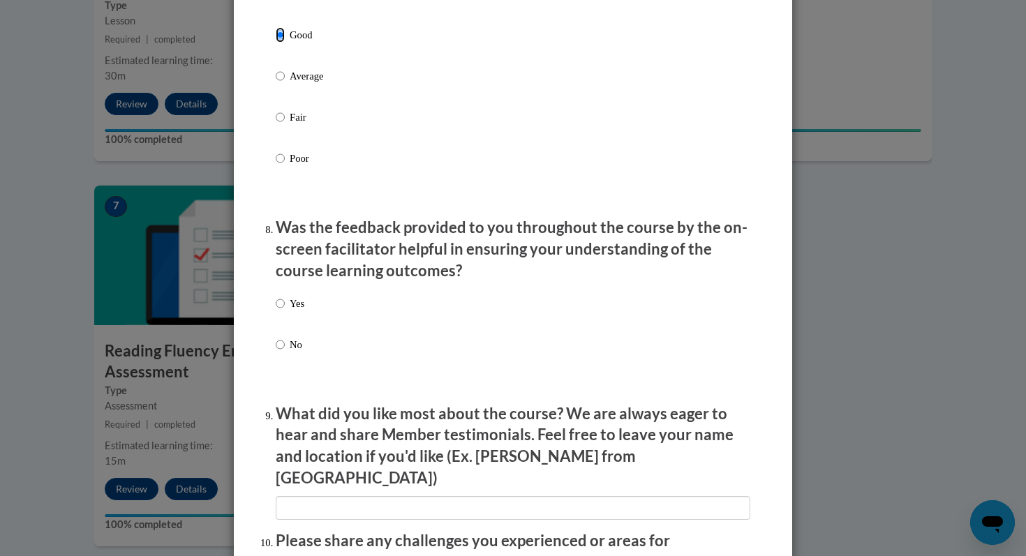
scroll to position [1977, 0]
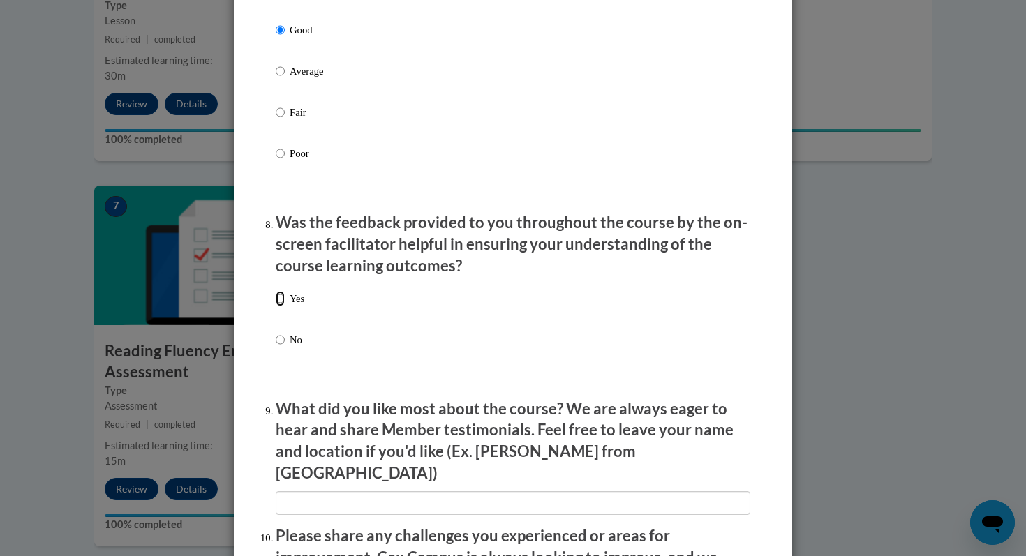
click at [276, 306] on input "Yes" at bounding box center [280, 298] width 9 height 15
radio input "true"
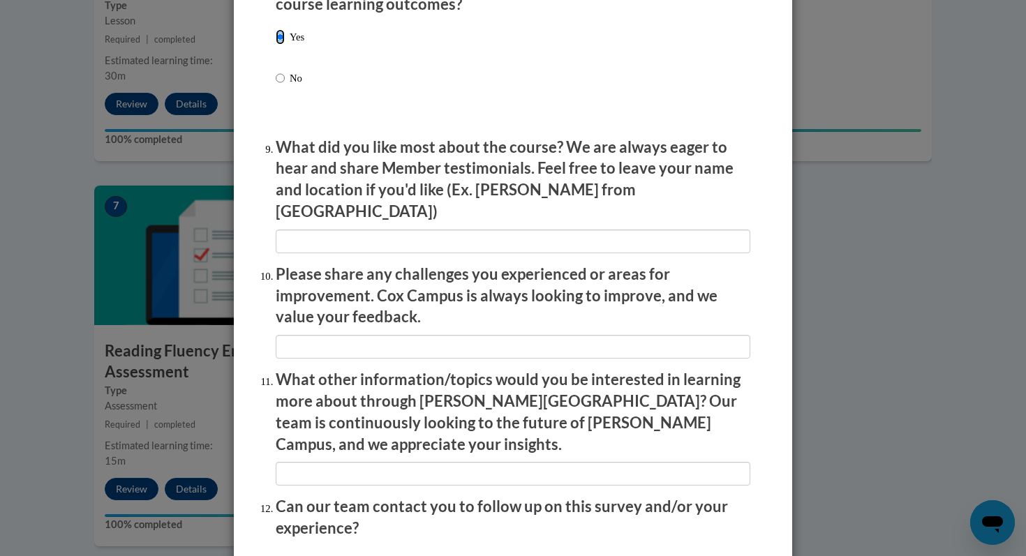
scroll to position [2348, 0]
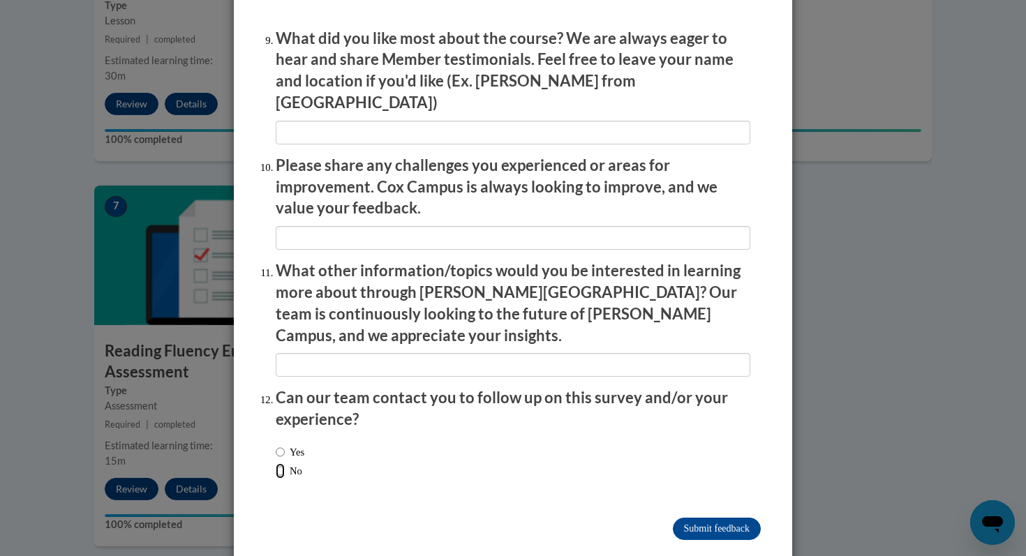
click at [281, 464] on input "No" at bounding box center [280, 471] width 9 height 15
radio input "true"
click at [725, 518] on input "Submit feedback" at bounding box center [717, 529] width 88 height 22
